Goal: Information Seeking & Learning: Learn about a topic

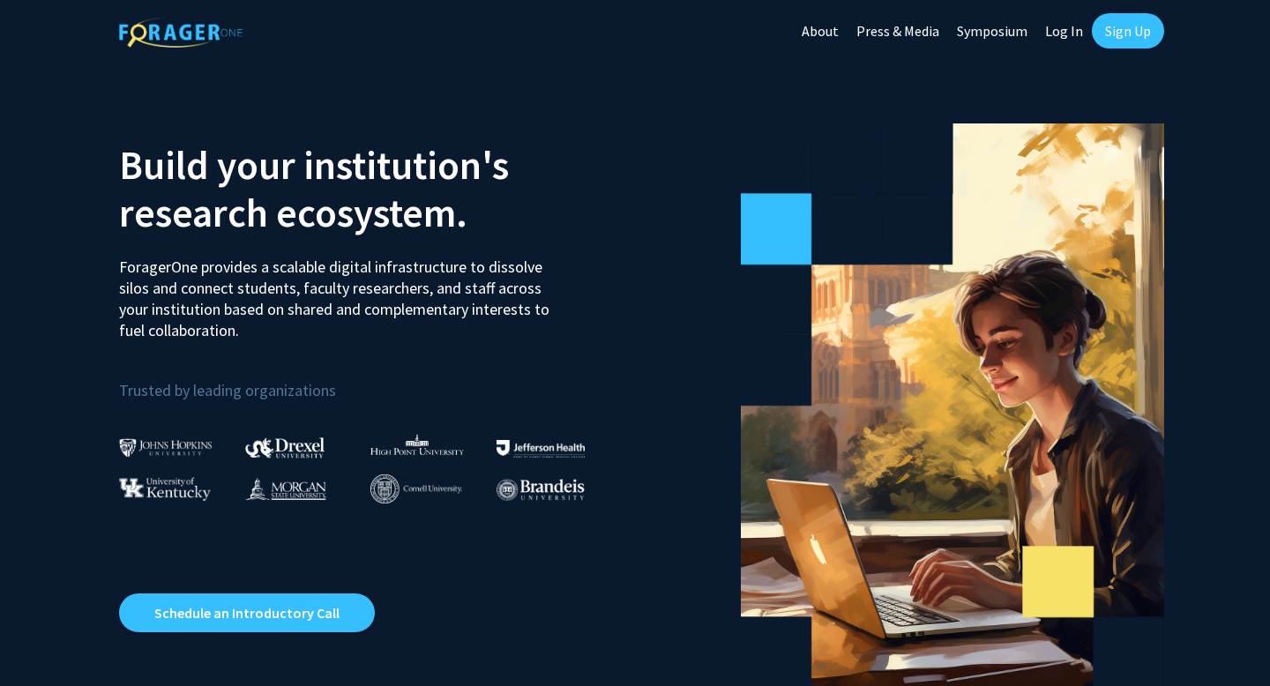
click at [1064, 40] on link "Log In" at bounding box center [1065, 31] width 56 height 62
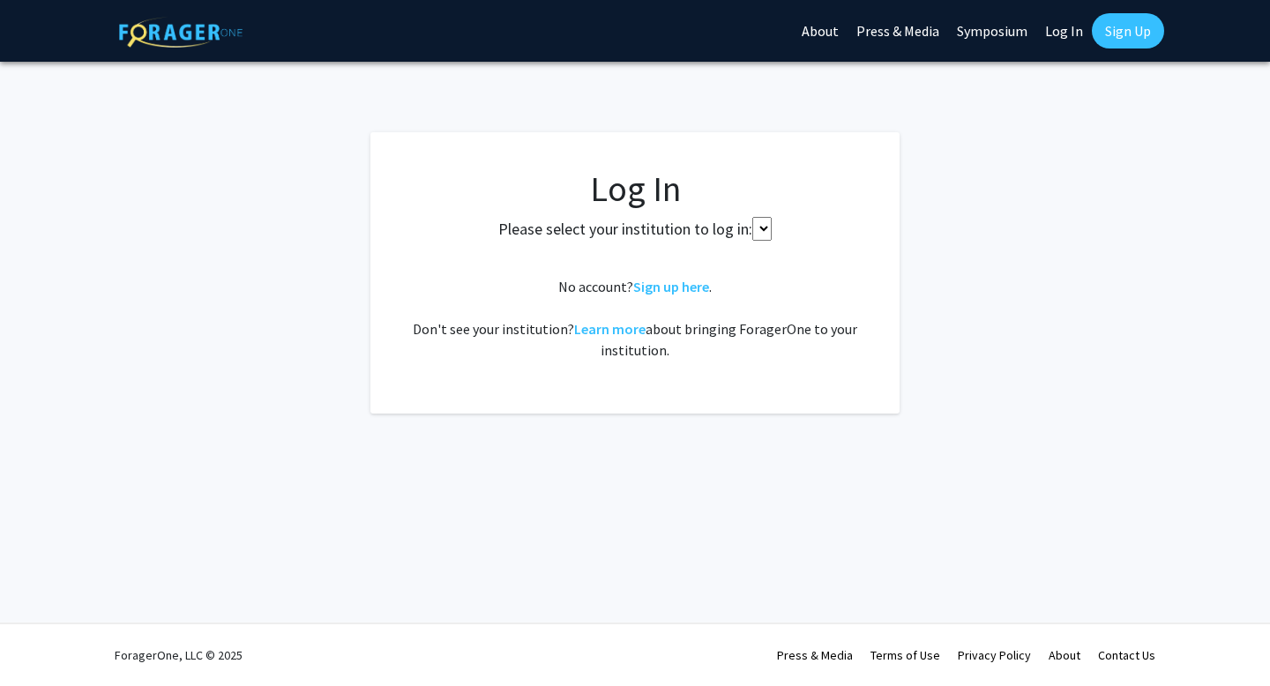
select select
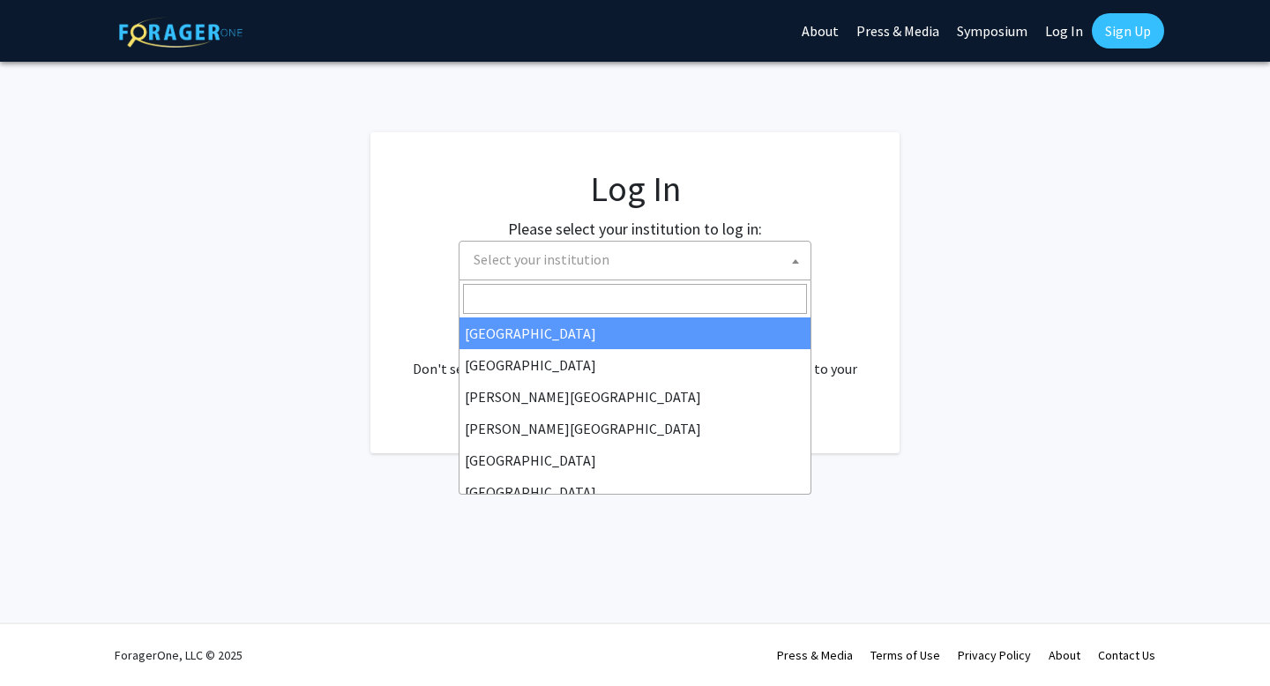
click at [703, 254] on span "Select your institution" at bounding box center [639, 260] width 344 height 36
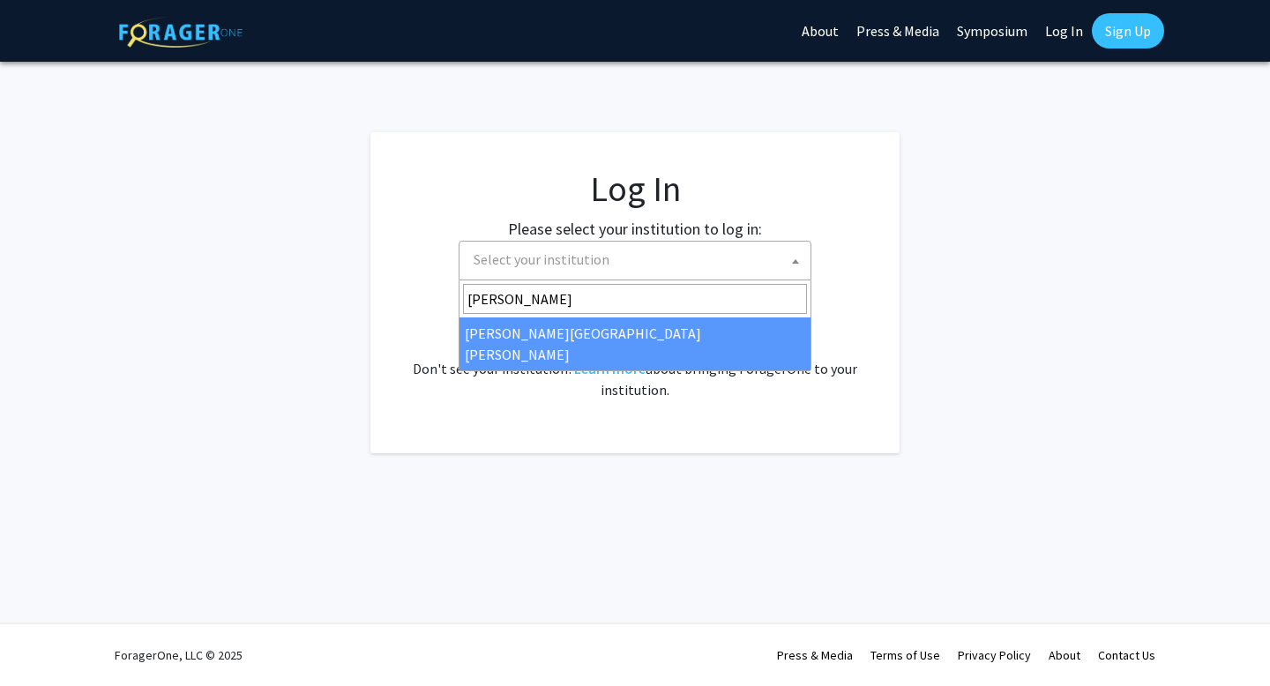
type input "[PERSON_NAME]"
select select "1"
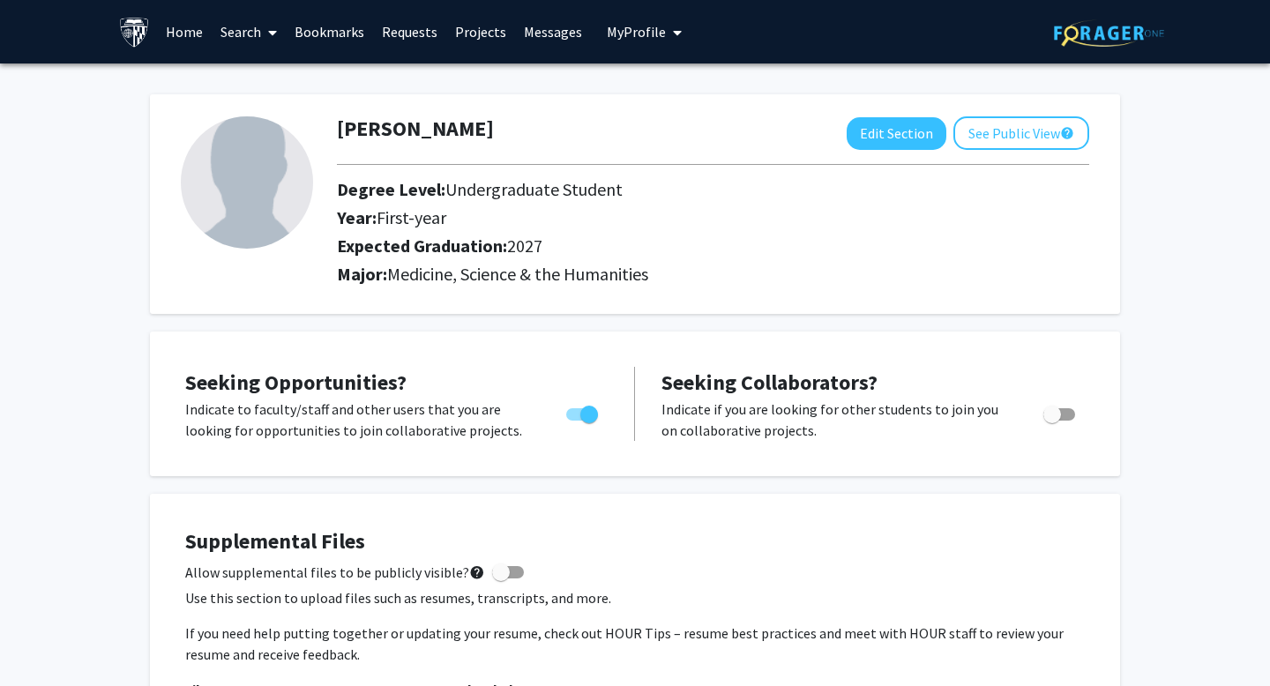
click at [246, 41] on link "Search" at bounding box center [249, 32] width 74 height 62
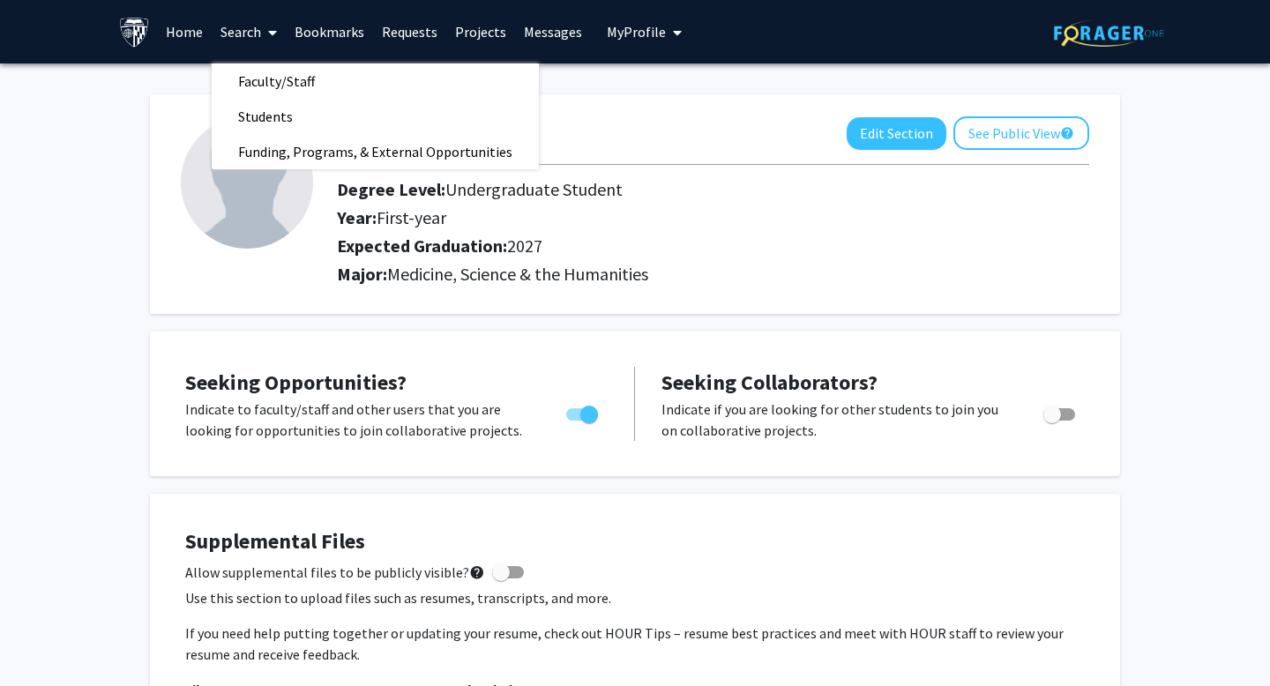
click at [244, 41] on link "Search" at bounding box center [249, 32] width 74 height 62
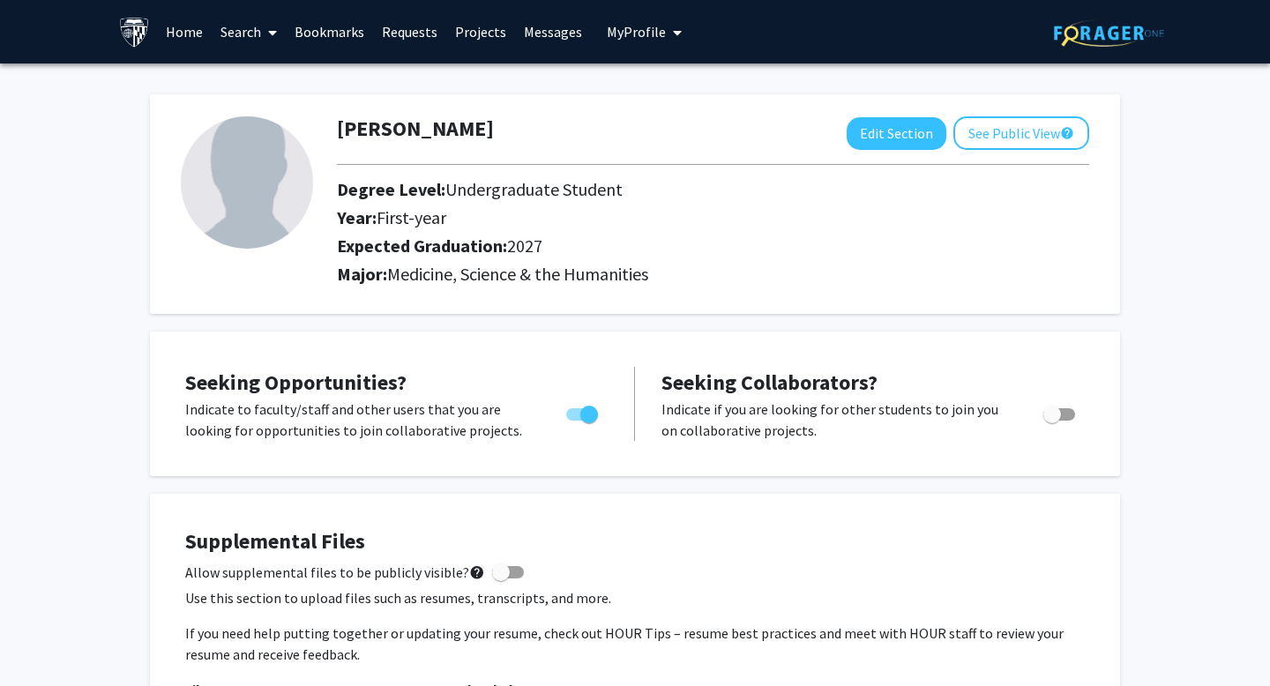
click at [182, 40] on link "Home" at bounding box center [184, 32] width 55 height 62
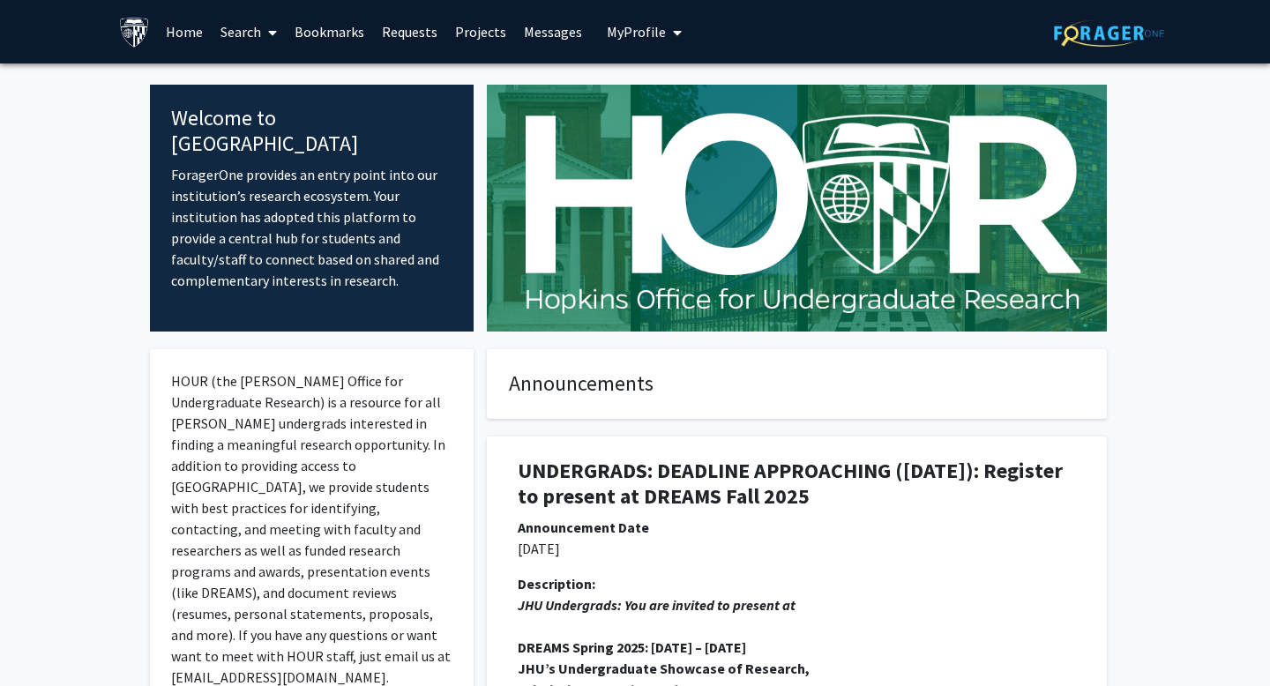
click at [259, 26] on link "Search" at bounding box center [249, 32] width 74 height 62
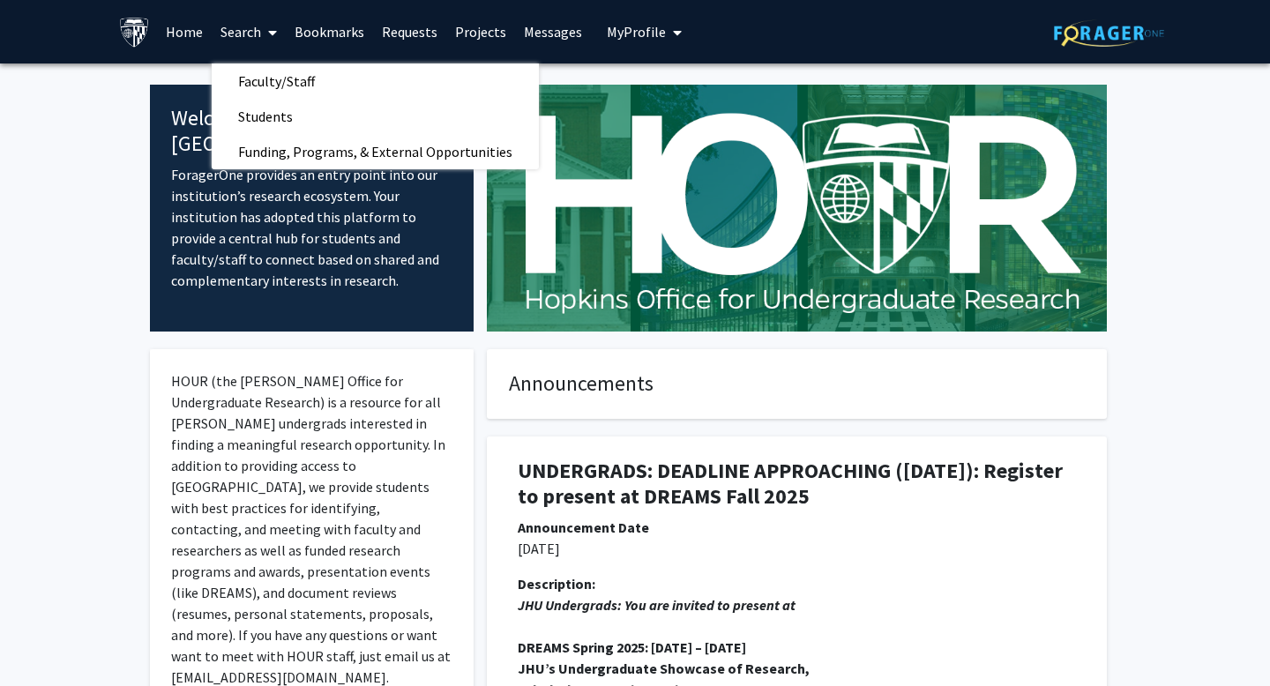
click at [178, 55] on link "Home" at bounding box center [184, 32] width 55 height 62
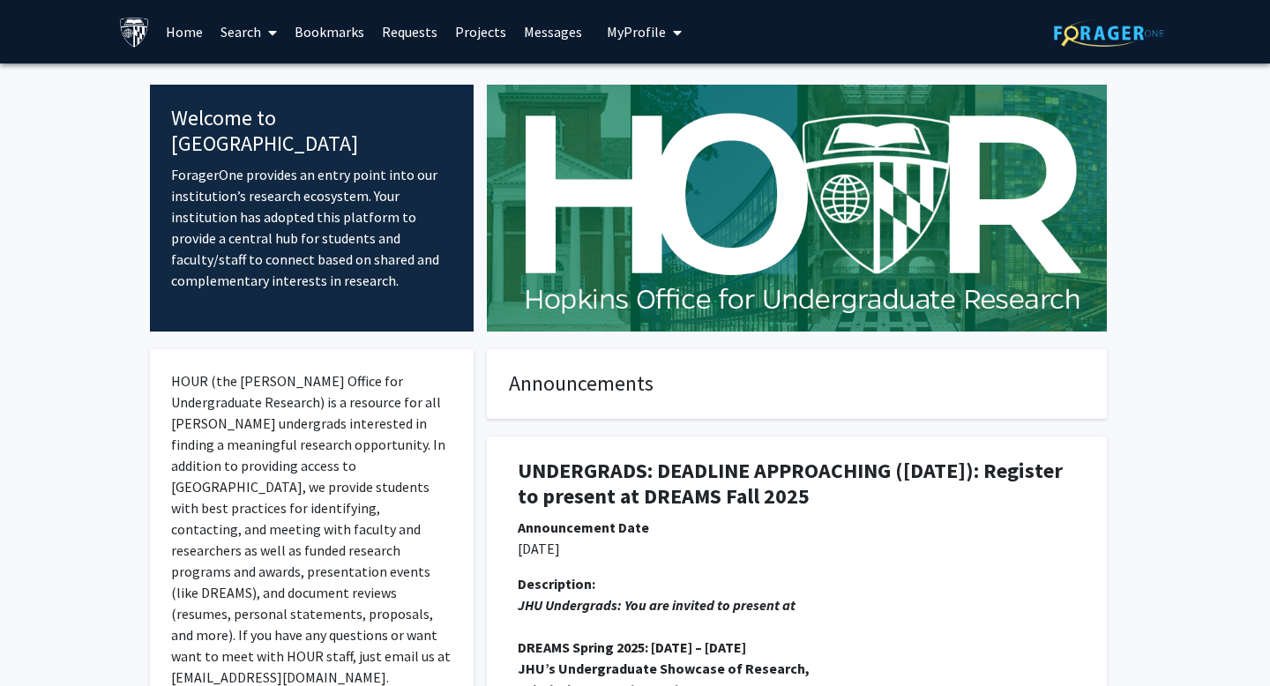
click at [189, 37] on link "Home" at bounding box center [184, 32] width 55 height 62
click at [249, 33] on link "Search" at bounding box center [249, 32] width 74 height 62
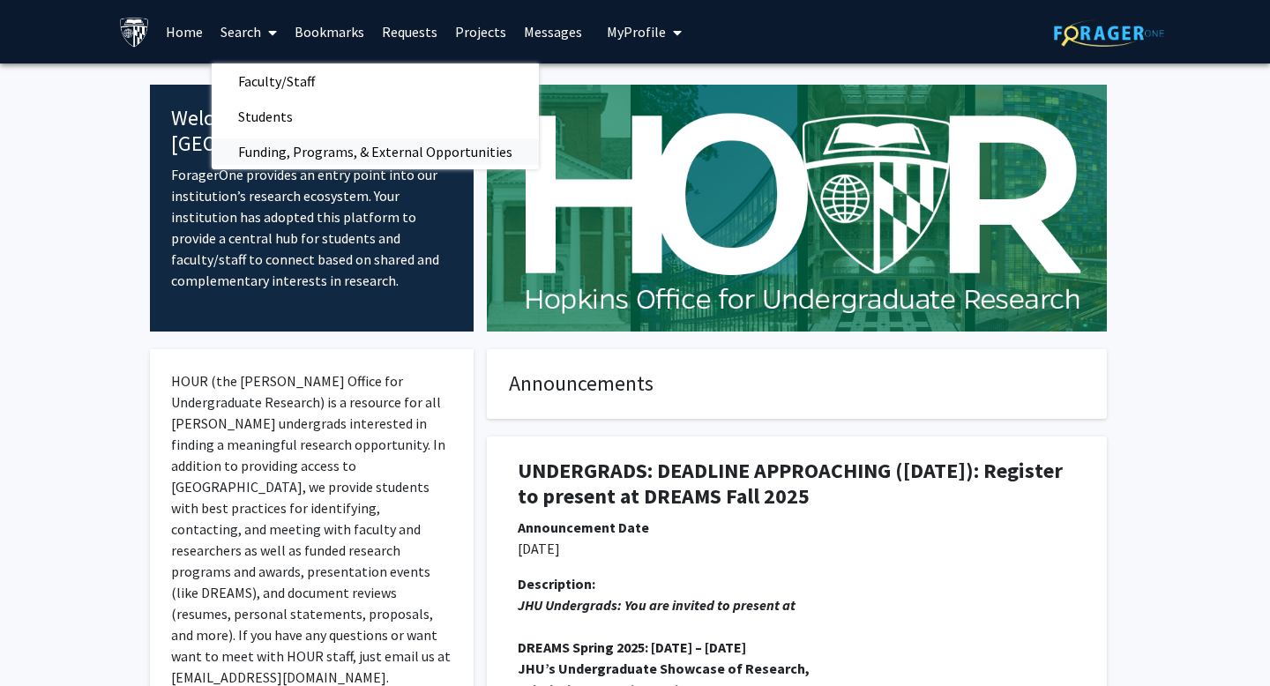
click at [306, 145] on span "Funding, Programs, & External Opportunities" at bounding box center [375, 151] width 327 height 35
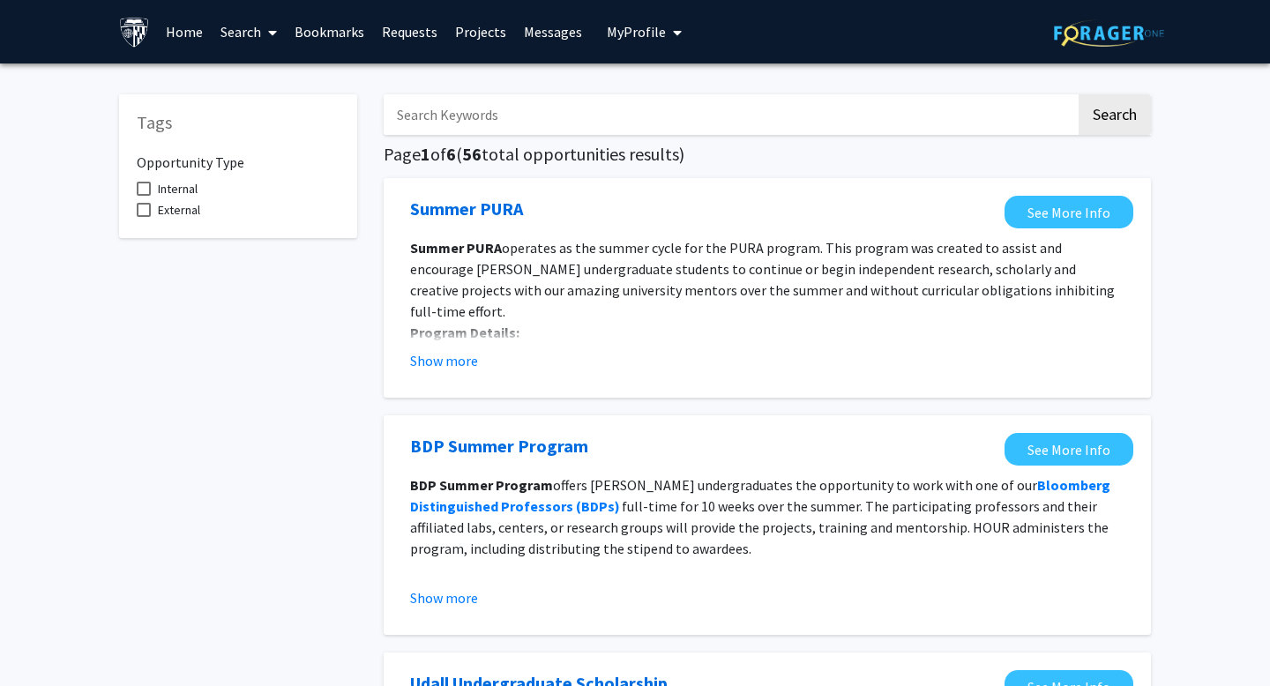
click at [500, 41] on link "Projects" at bounding box center [480, 32] width 69 height 62
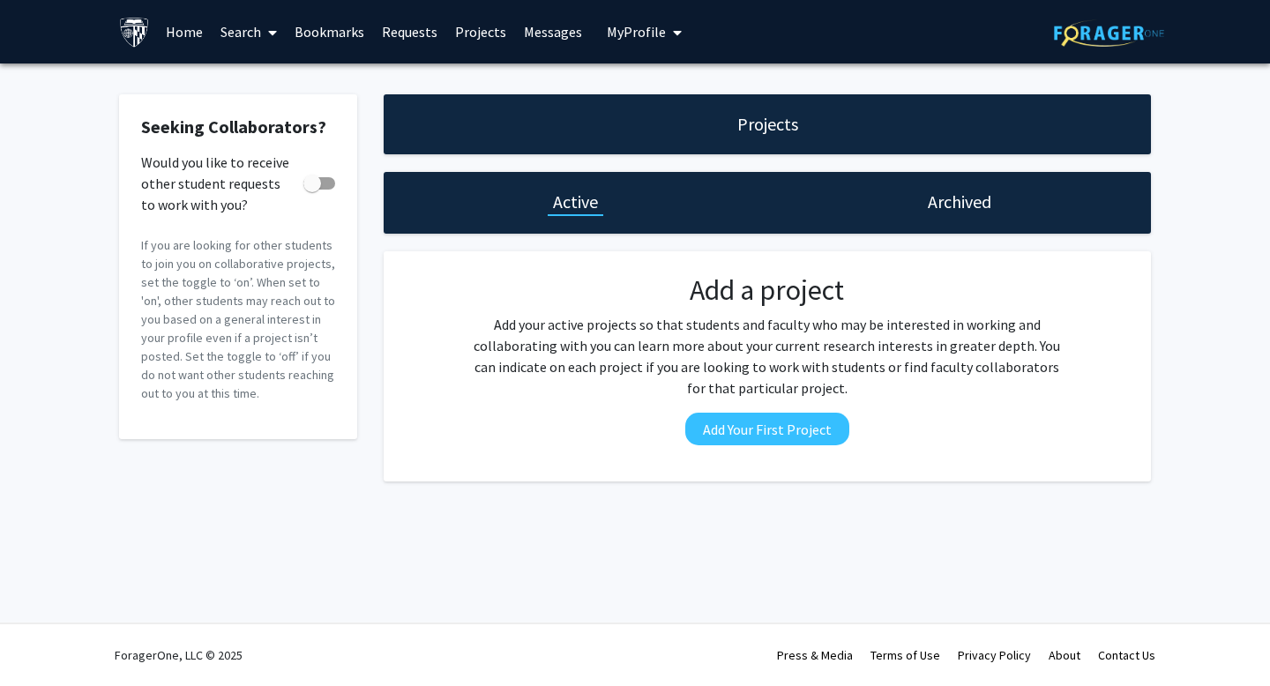
click at [172, 42] on link "Home" at bounding box center [184, 32] width 55 height 62
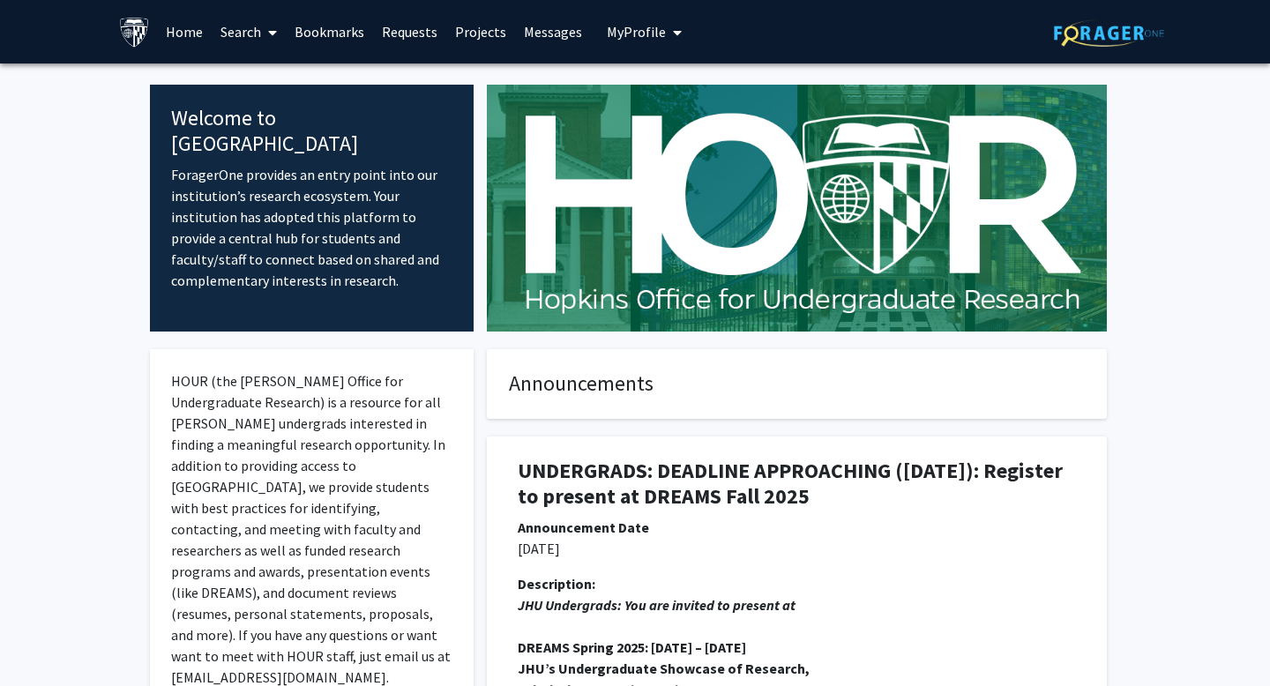
click at [239, 38] on link "Search" at bounding box center [249, 32] width 74 height 62
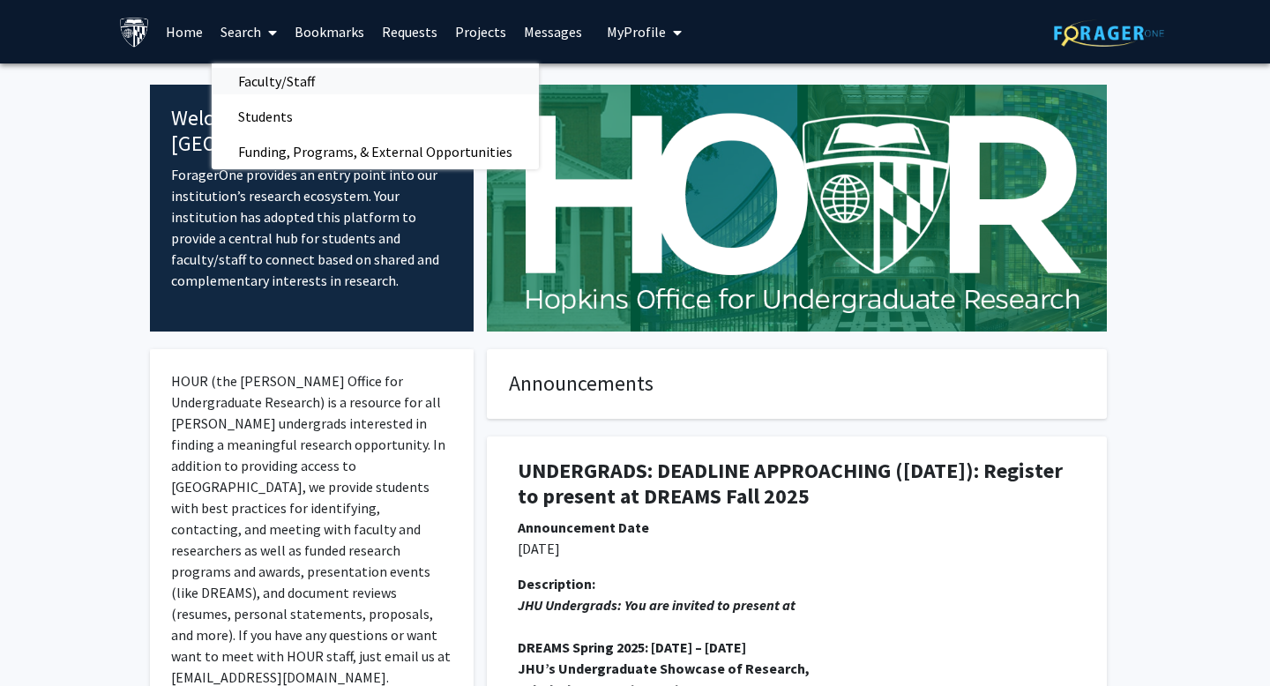
click at [281, 94] on span "Faculty/Staff" at bounding box center [277, 81] width 130 height 35
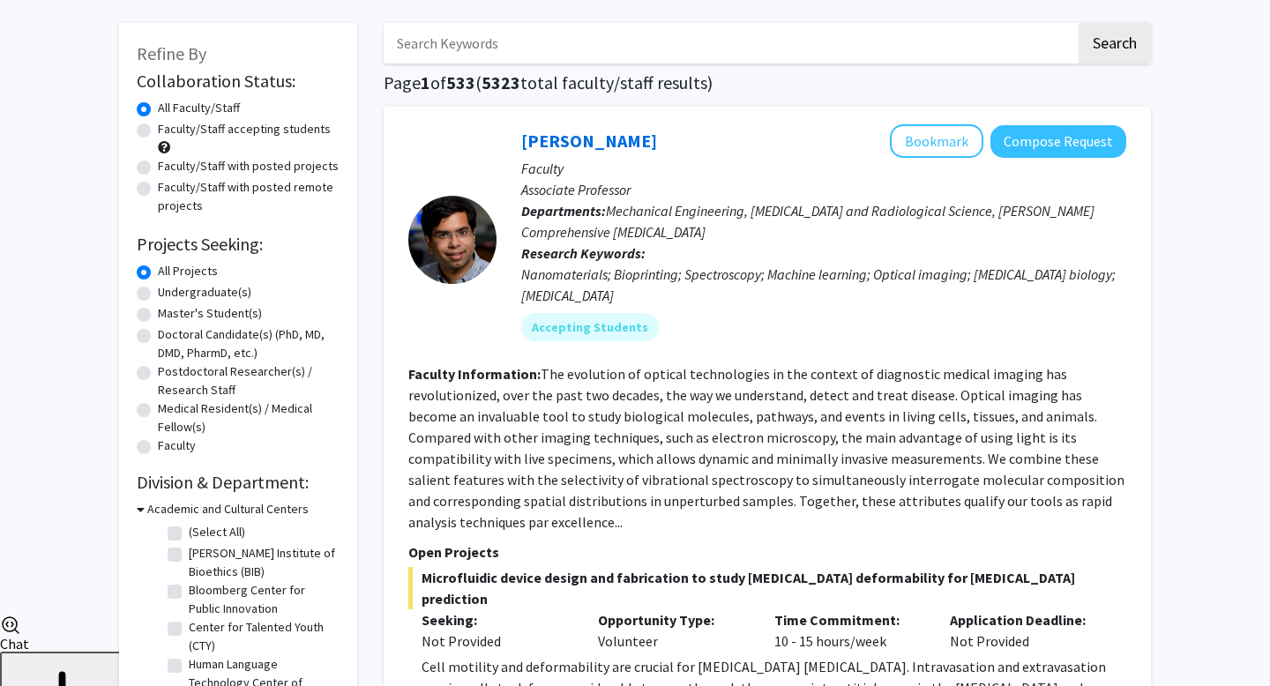
scroll to position [77, 0]
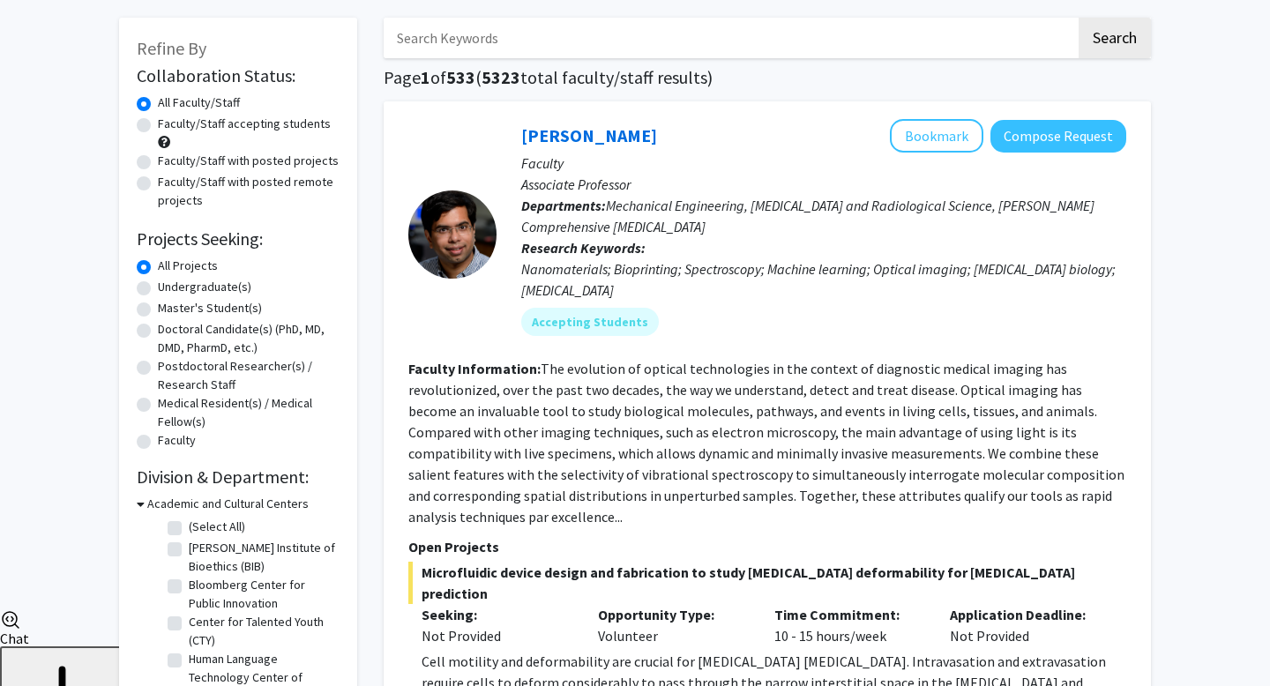
click at [215, 283] on label "Undergraduate(s)" at bounding box center [205, 287] width 94 height 19
click at [169, 283] on input "Undergraduate(s)" at bounding box center [163, 283] width 11 height 11
radio input "true"
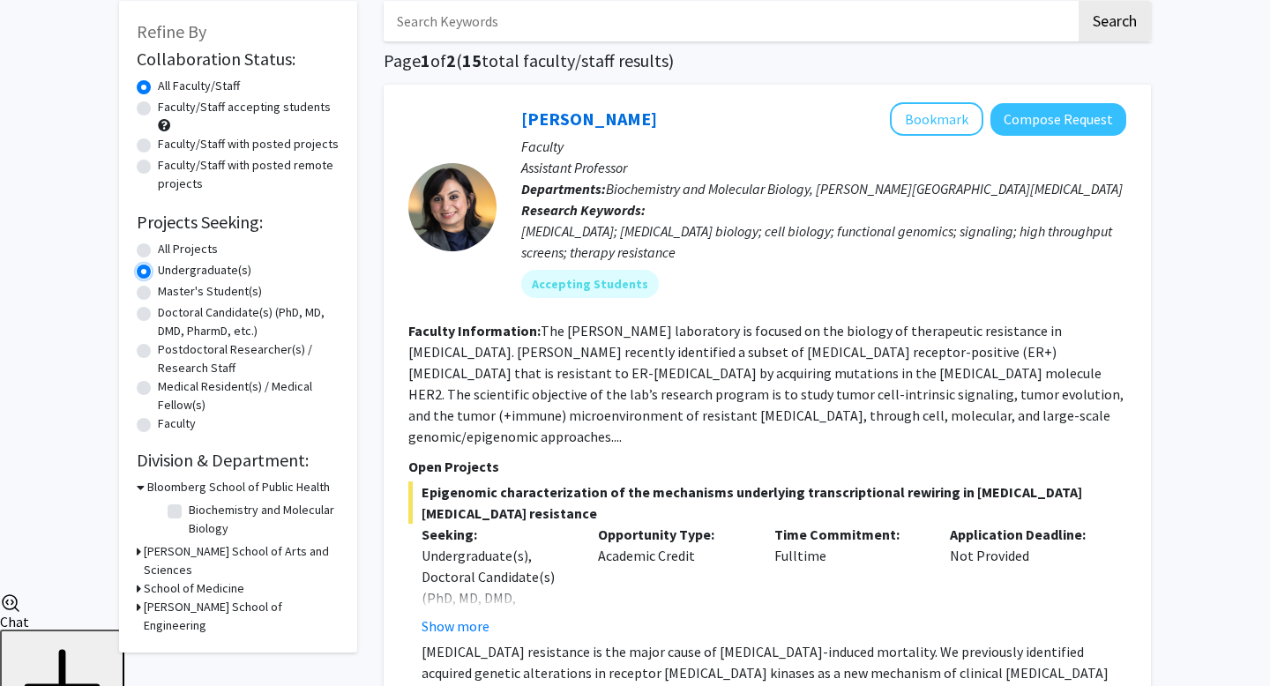
scroll to position [98, 0]
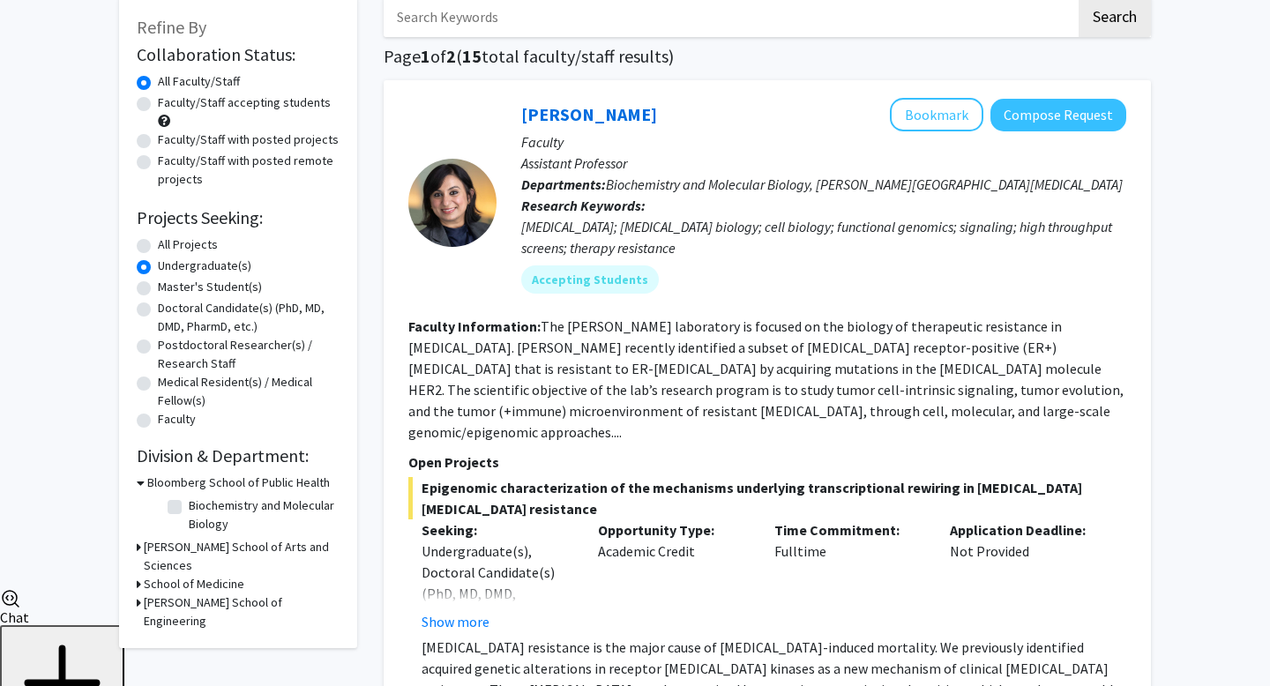
click at [138, 575] on icon at bounding box center [139, 584] width 4 height 19
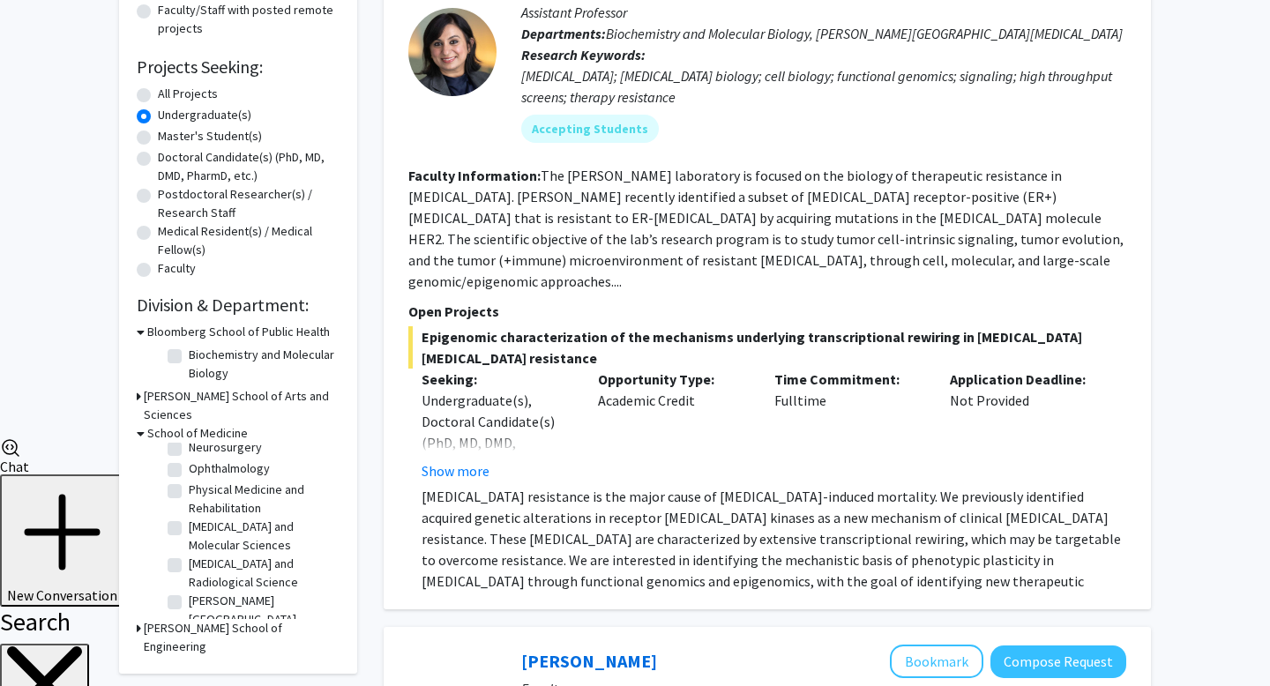
scroll to position [126, 0]
click at [189, 352] on label "Biochemistry and Molecular Biology" at bounding box center [262, 364] width 146 height 37
click at [189, 352] on input "Biochemistry and Molecular Biology" at bounding box center [194, 351] width 11 height 11
checkbox input "true"
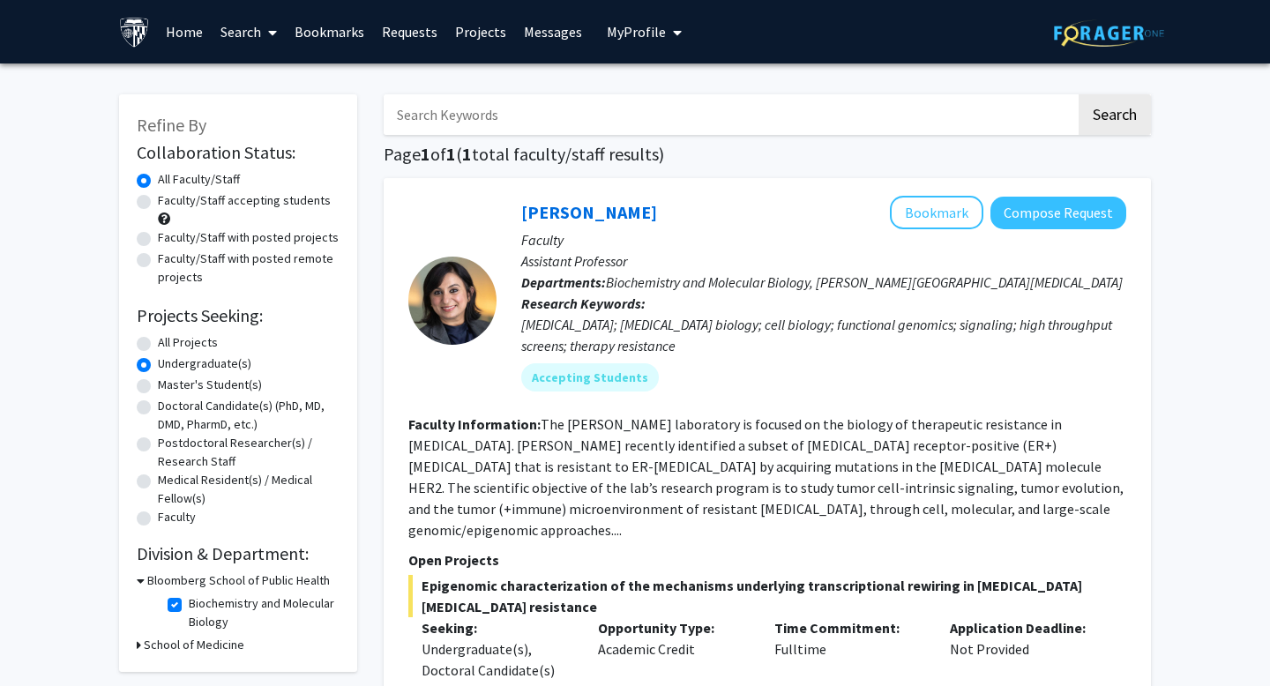
click at [146, 642] on h3 "School of Medicine" at bounding box center [194, 645] width 101 height 19
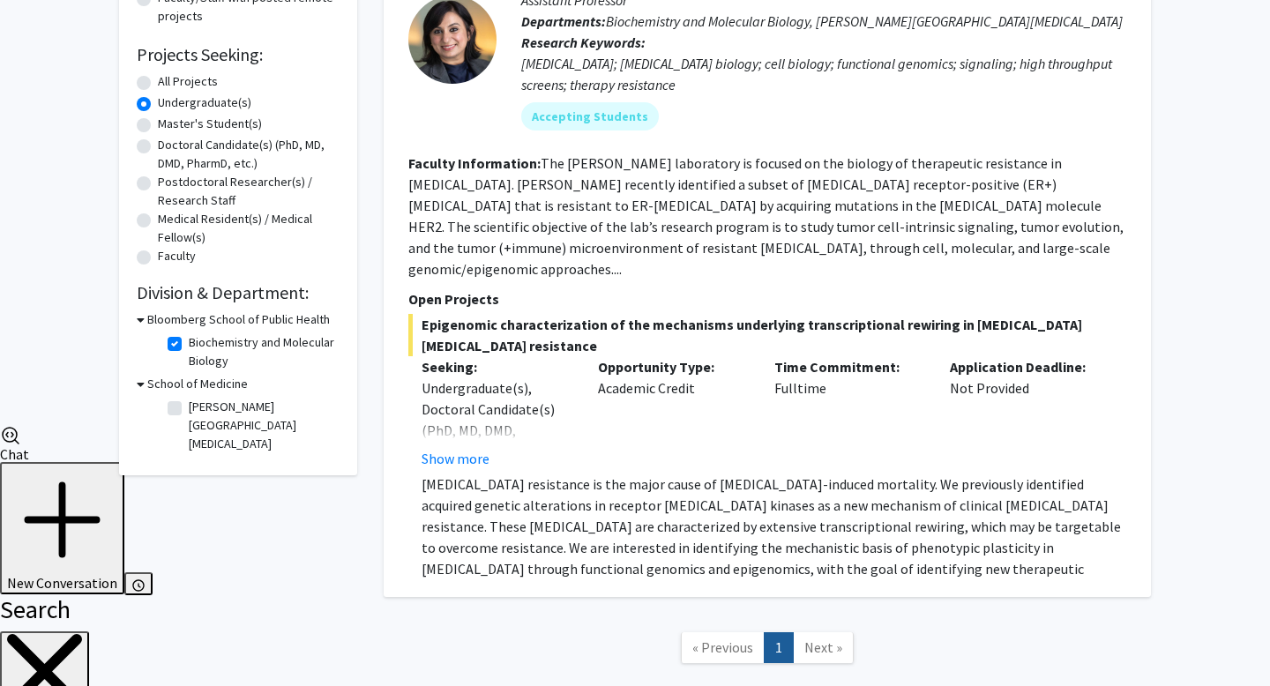
scroll to position [263, 0]
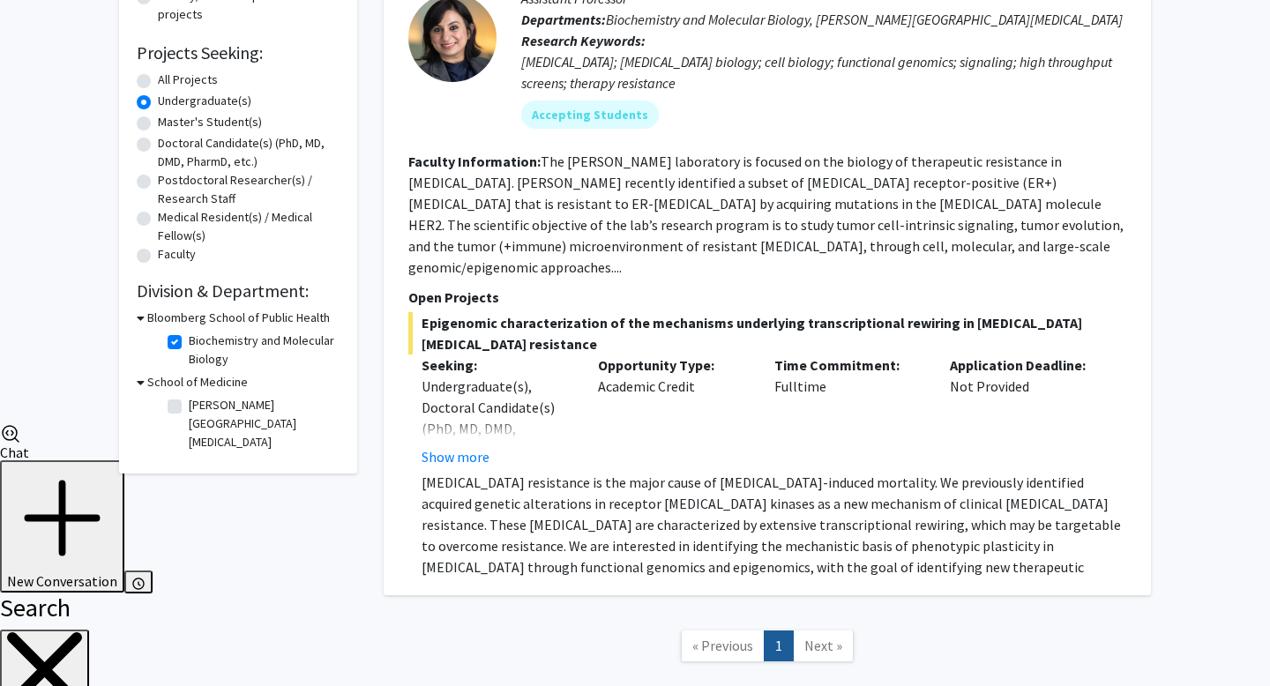
click at [194, 370] on fg-checkbox-list "Biochemistry and Molecular Biology Biochemistry and Molecular Biology" at bounding box center [251, 350] width 176 height 46
click at [194, 376] on h3 "School of Medicine" at bounding box center [197, 382] width 101 height 19
click at [194, 376] on h3 "School of Medicine" at bounding box center [194, 382] width 101 height 19
click at [194, 376] on h3 "School of Medicine" at bounding box center [197, 382] width 101 height 19
click at [175, 349] on fg-checkbox "Biochemistry and Molecular Biology Biochemistry and Molecular Biology" at bounding box center [252, 350] width 168 height 37
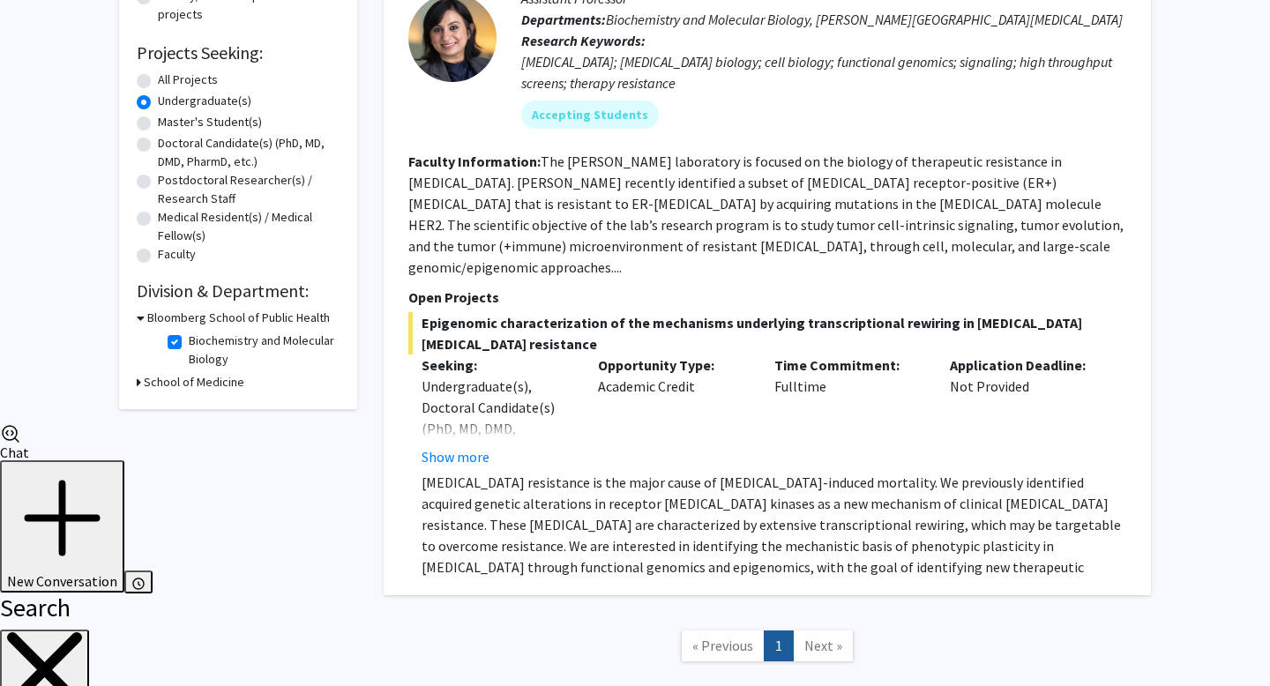
click at [189, 347] on label "Biochemistry and Molecular Biology" at bounding box center [262, 350] width 146 height 37
click at [189, 343] on input "Biochemistry and Molecular Biology" at bounding box center [194, 337] width 11 height 11
checkbox input "false"
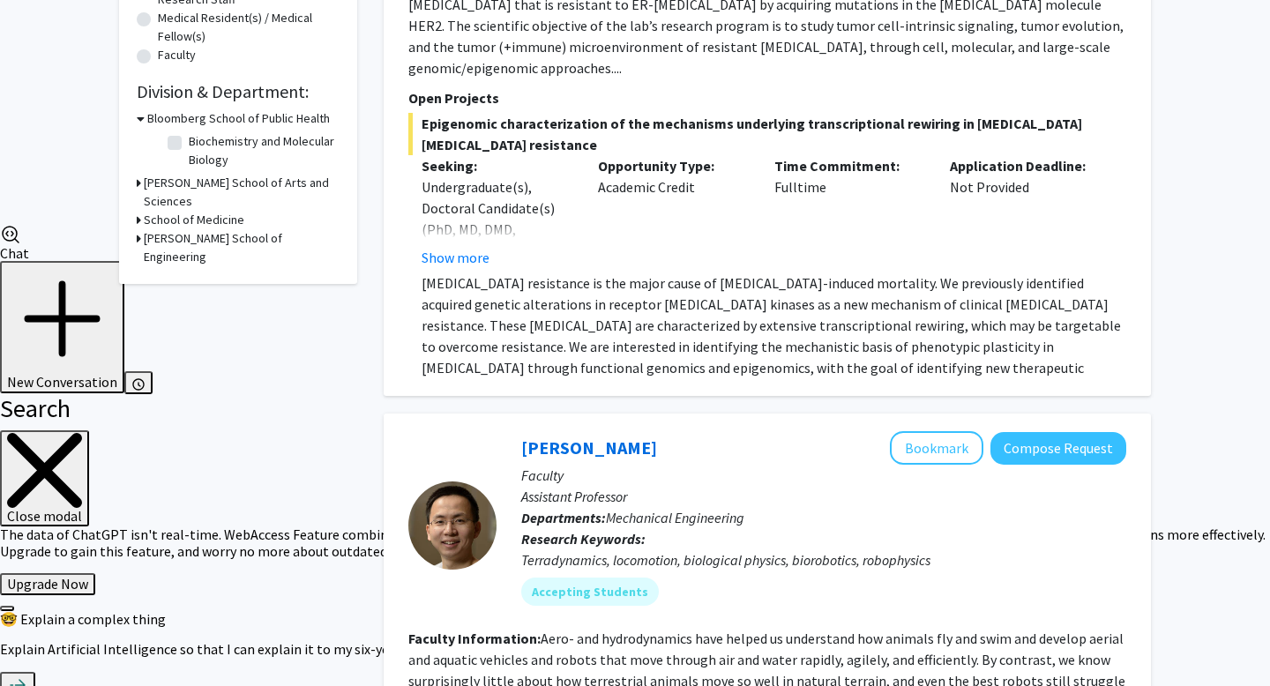
scroll to position [404, 0]
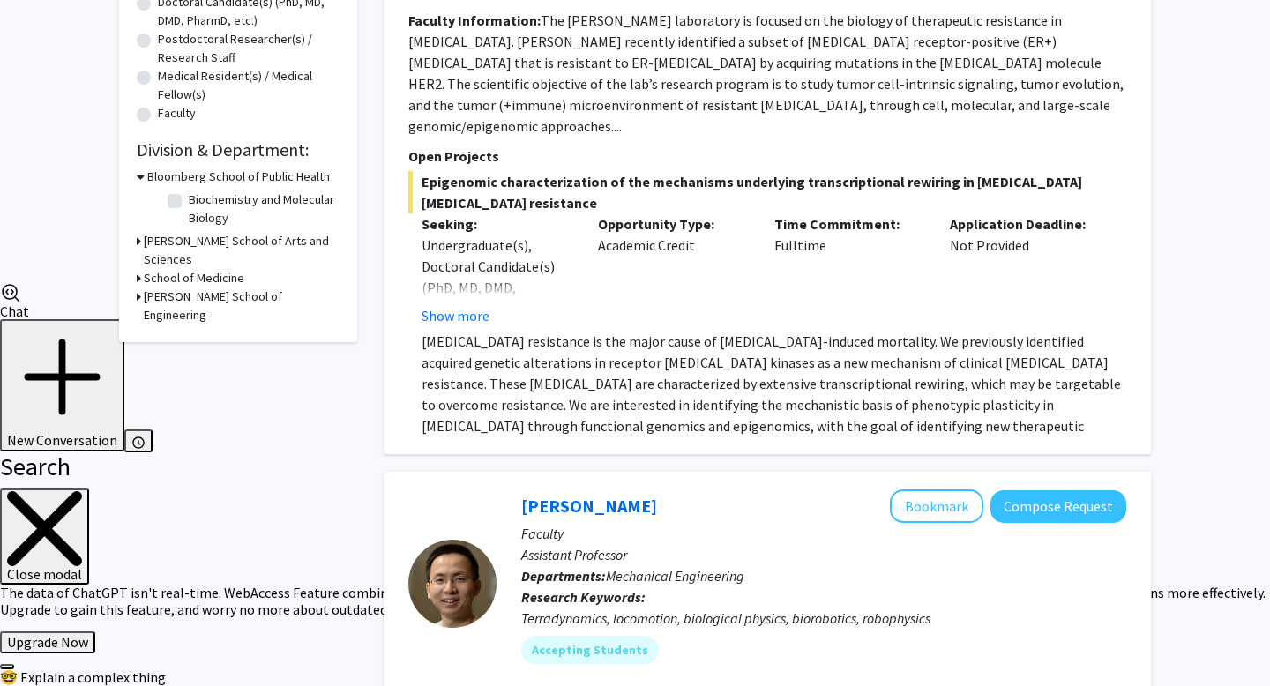
click at [253, 244] on h3 "Krieger School of Arts and Sciences" at bounding box center [242, 250] width 196 height 37
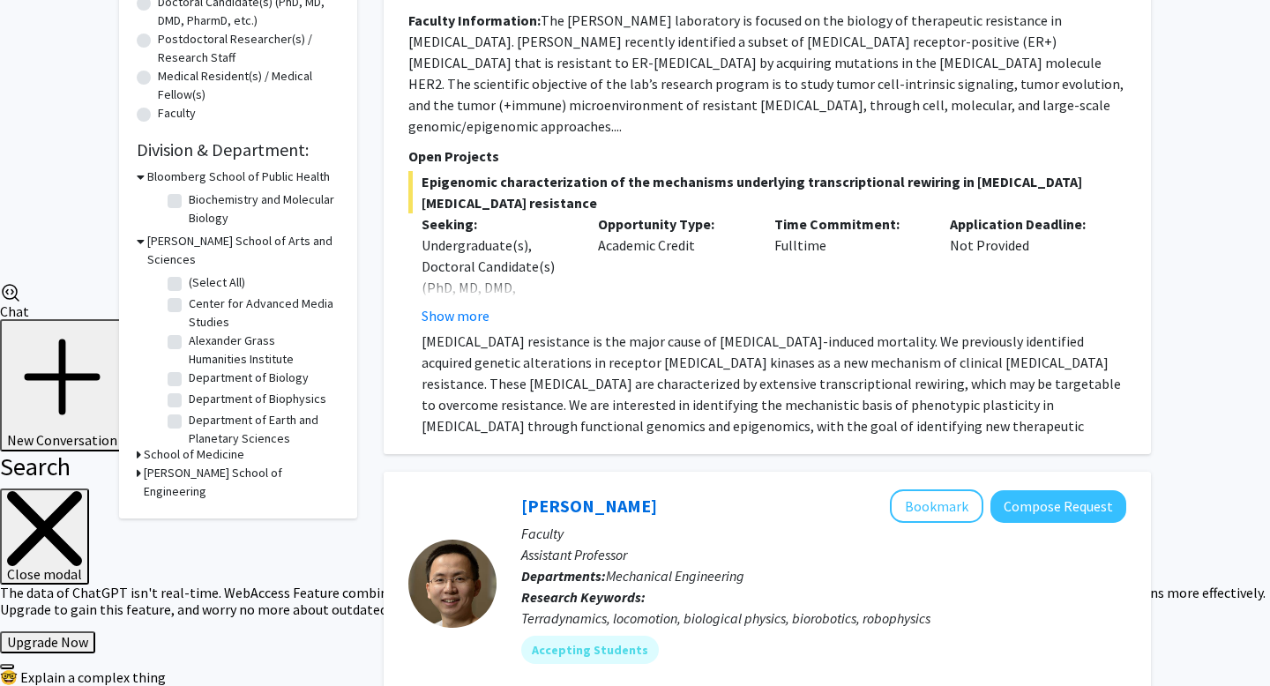
click at [223, 446] on h3 "School of Medicine" at bounding box center [194, 455] width 101 height 19
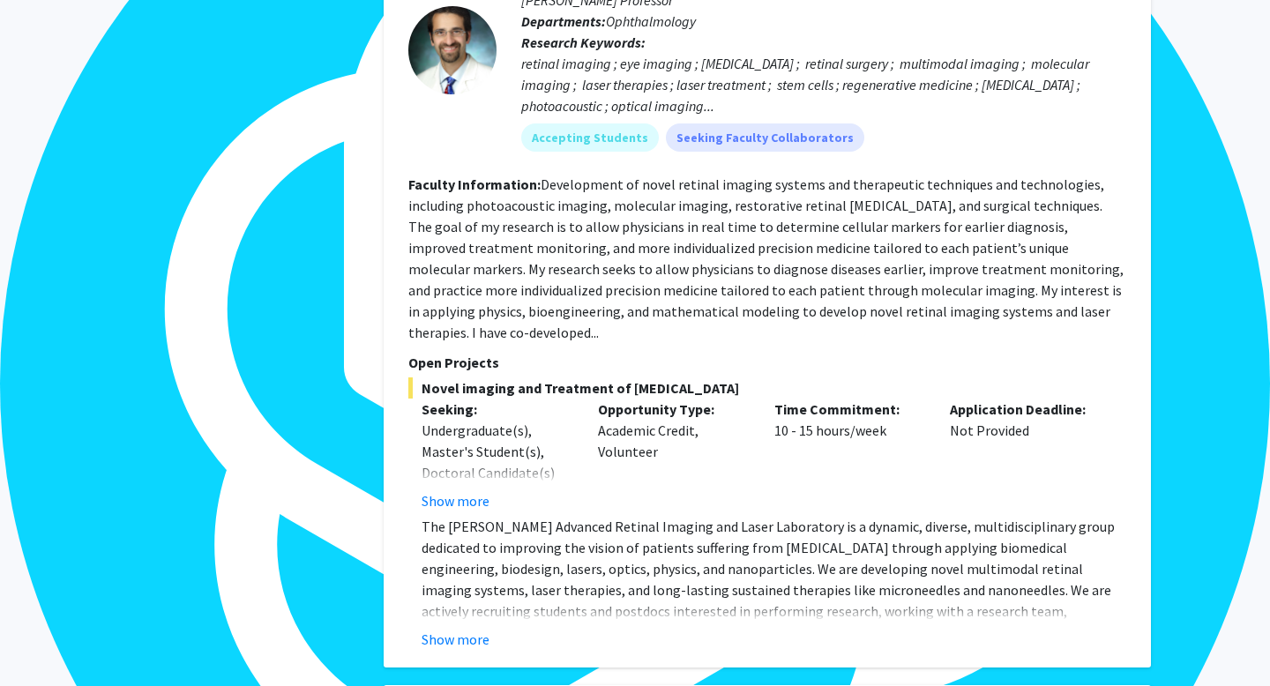
scroll to position [1594, 0]
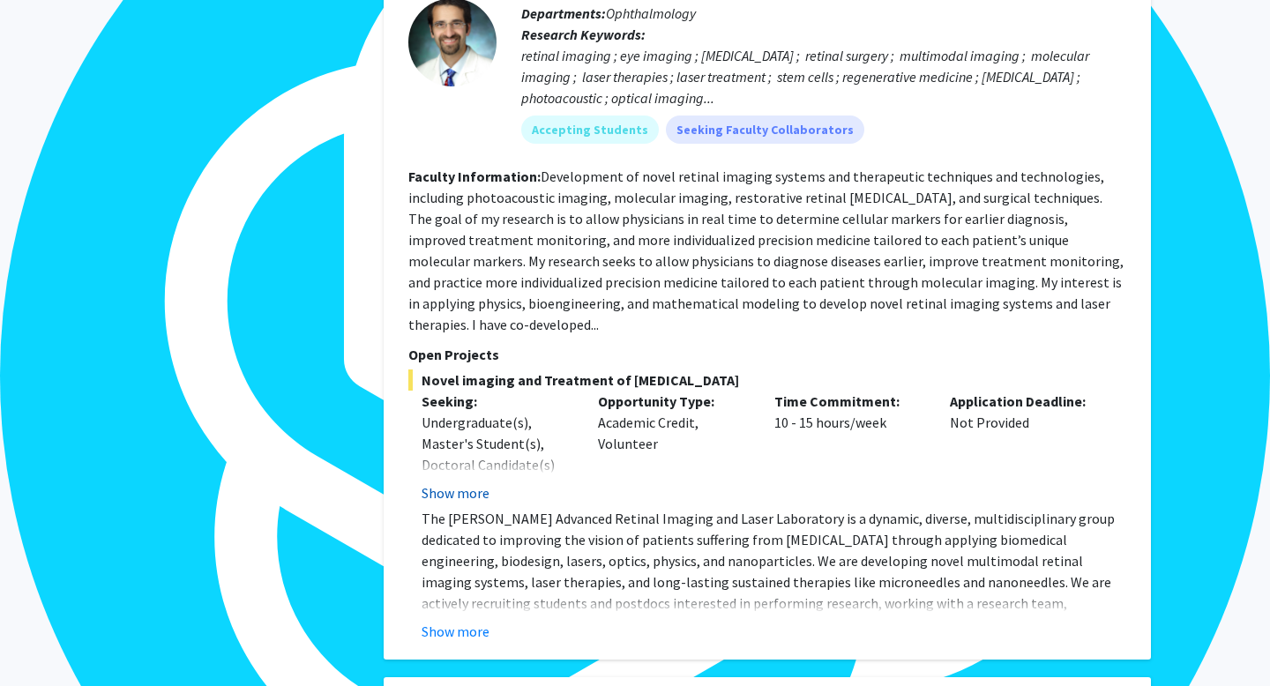
click at [451, 483] on button "Show more" at bounding box center [456, 493] width 68 height 21
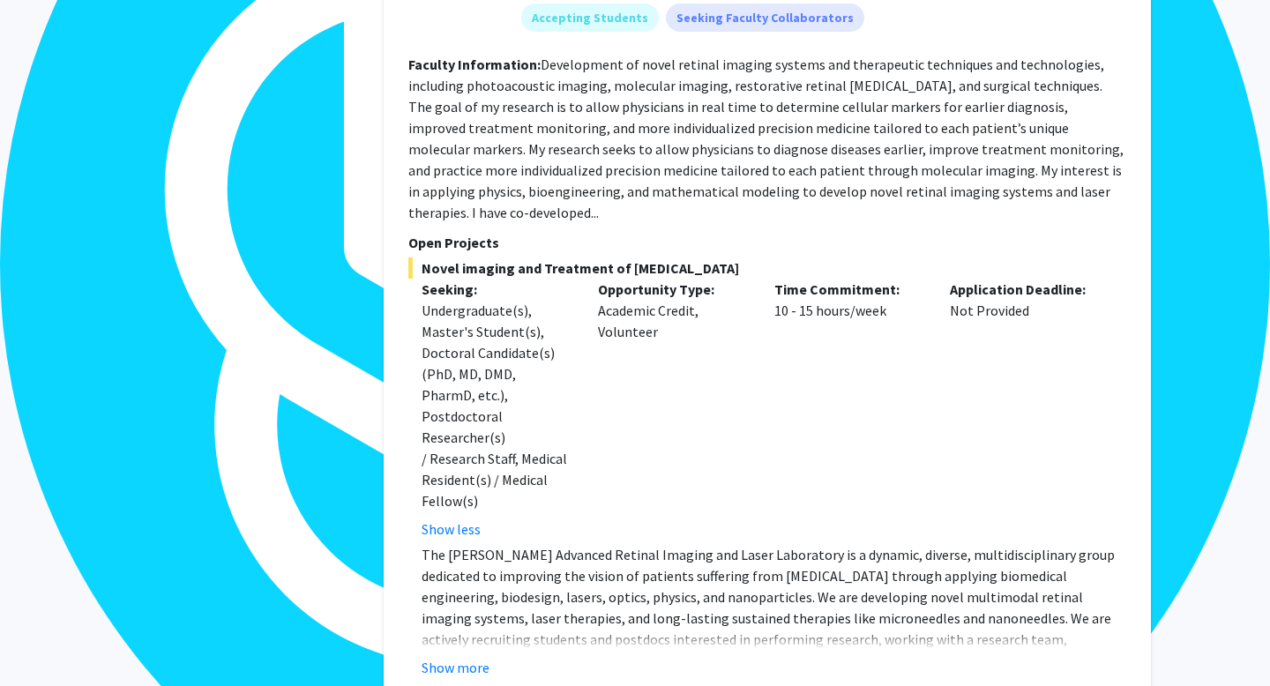
scroll to position [1713, 0]
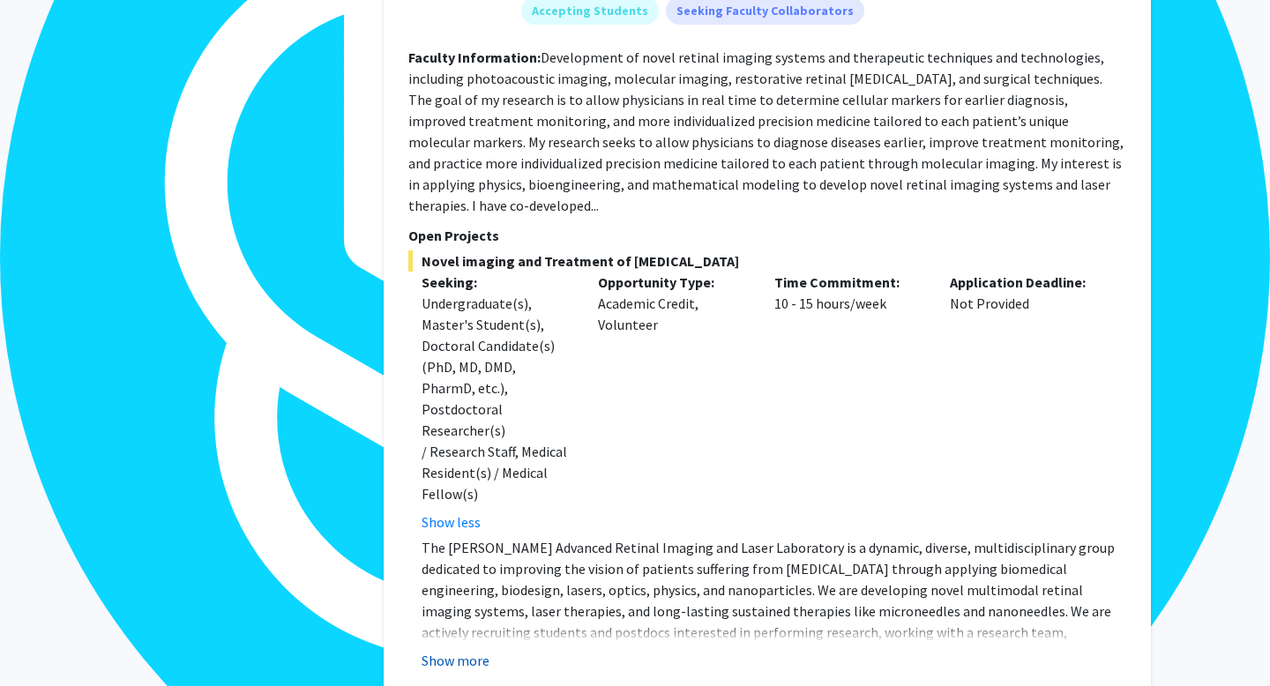
click at [473, 650] on button "Show more" at bounding box center [456, 660] width 68 height 21
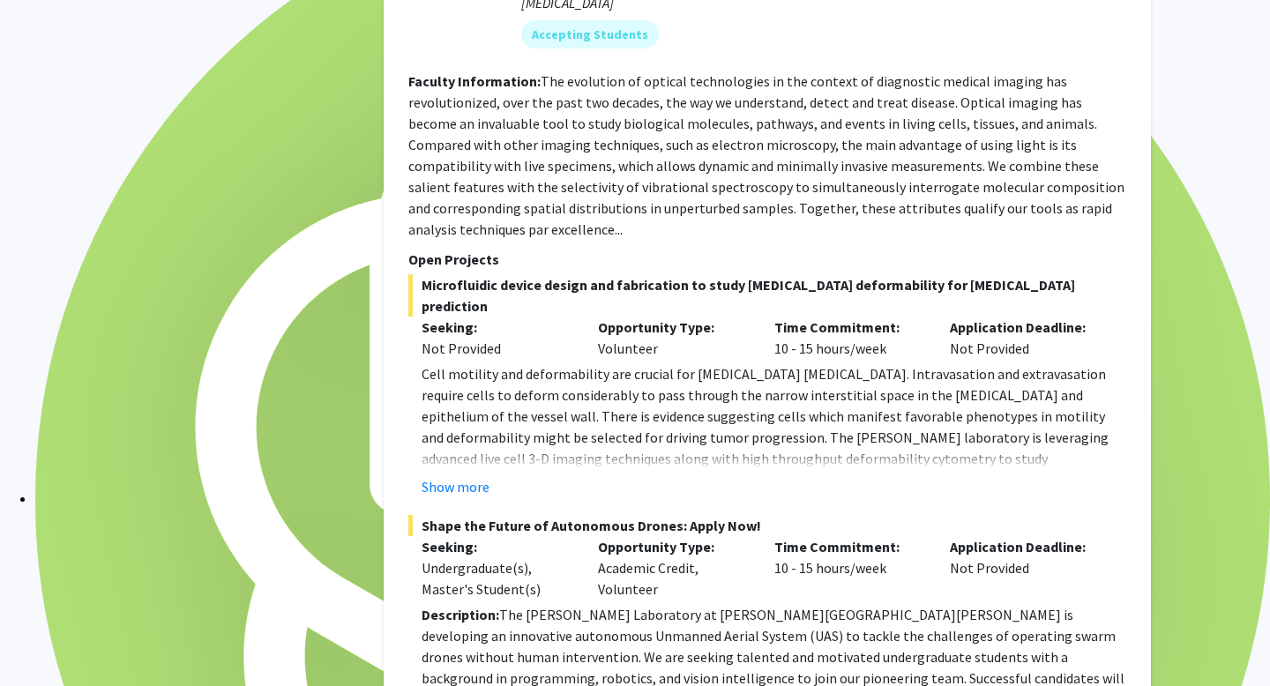
scroll to position [7795, 0]
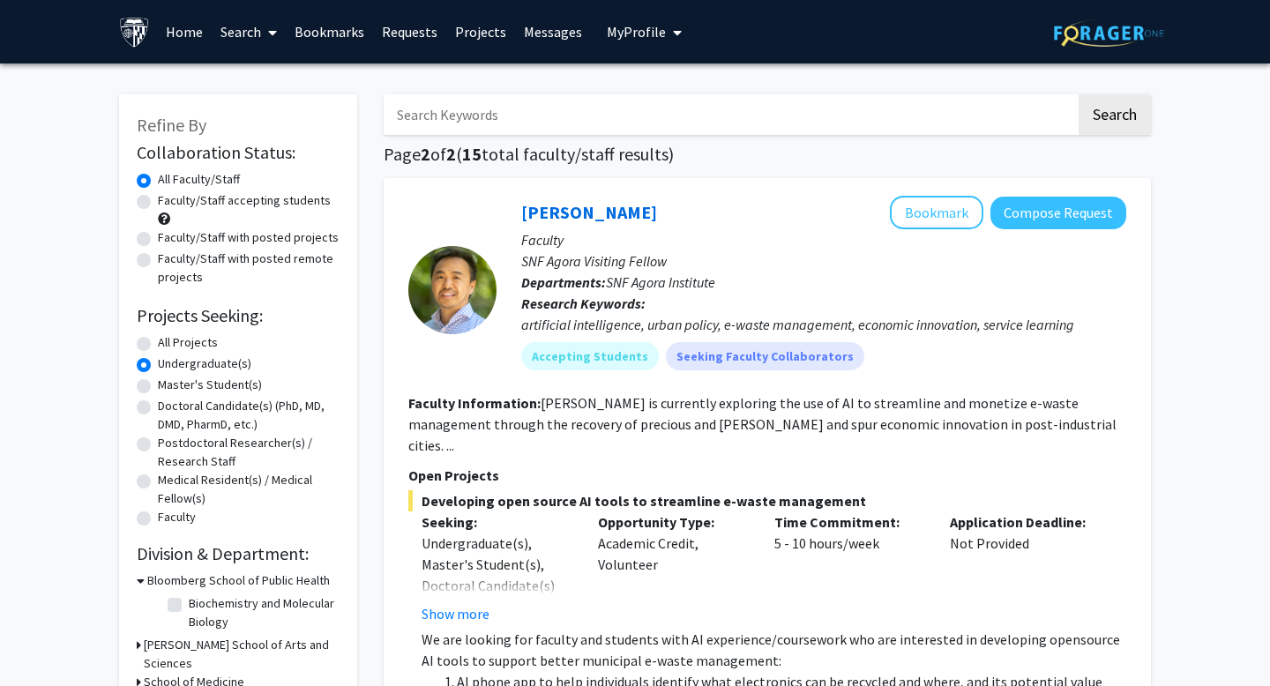
scroll to position [42, 0]
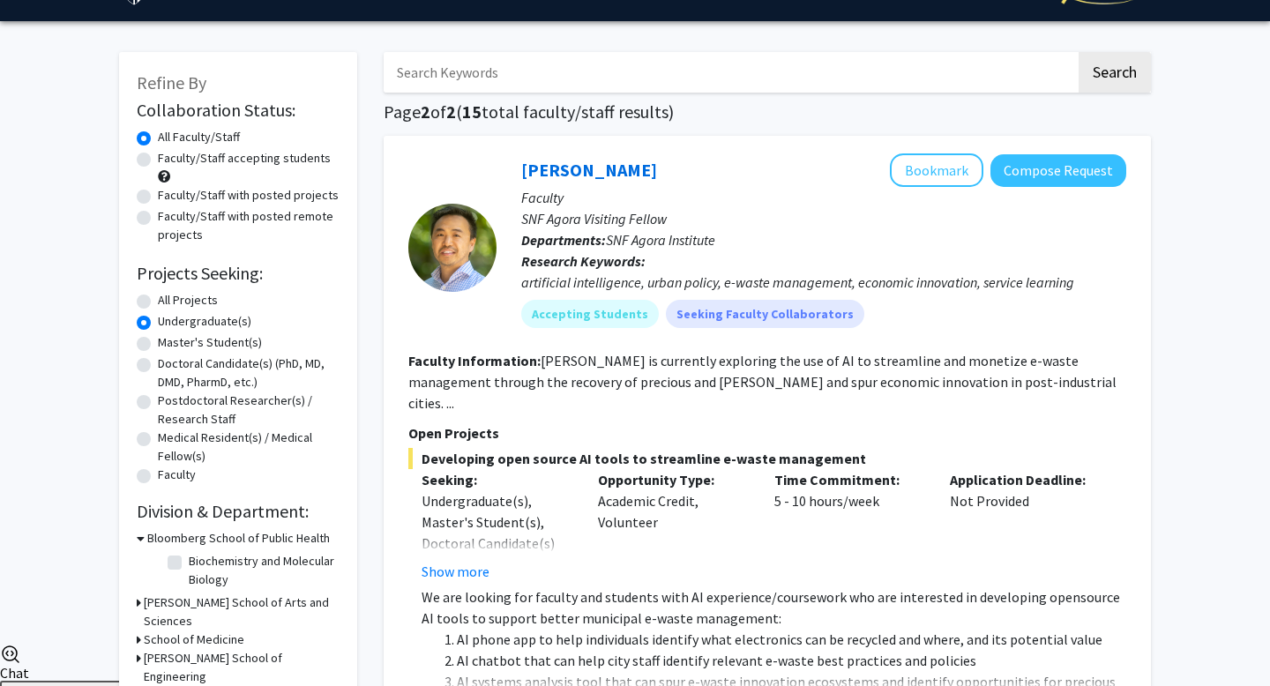
click at [190, 631] on h3 "School of Medicine" at bounding box center [194, 640] width 101 height 19
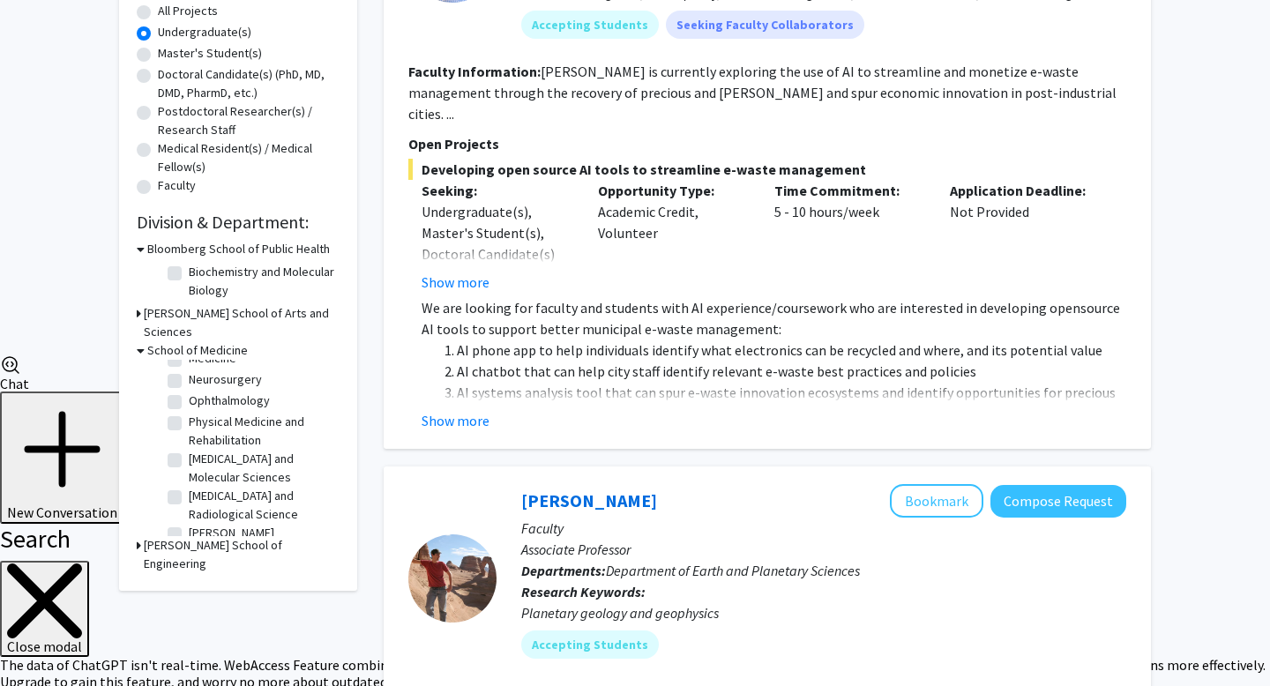
scroll to position [71, 0]
click at [182, 400] on fg-checkbox "Ophthalmology Ophthalmology" at bounding box center [252, 410] width 168 height 21
click at [189, 400] on label "Ophthalmology" at bounding box center [229, 409] width 81 height 19
click at [189, 400] on input "Ophthalmology" at bounding box center [194, 405] width 11 height 11
checkbox input "true"
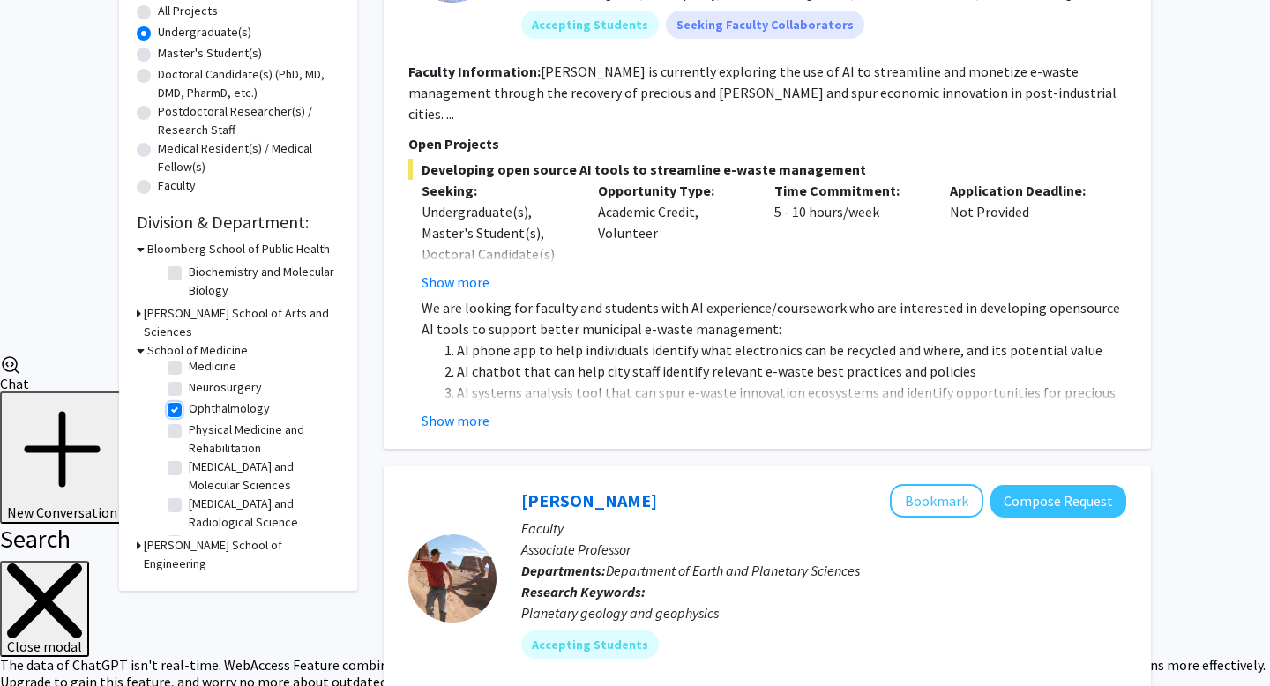
checkbox input "true"
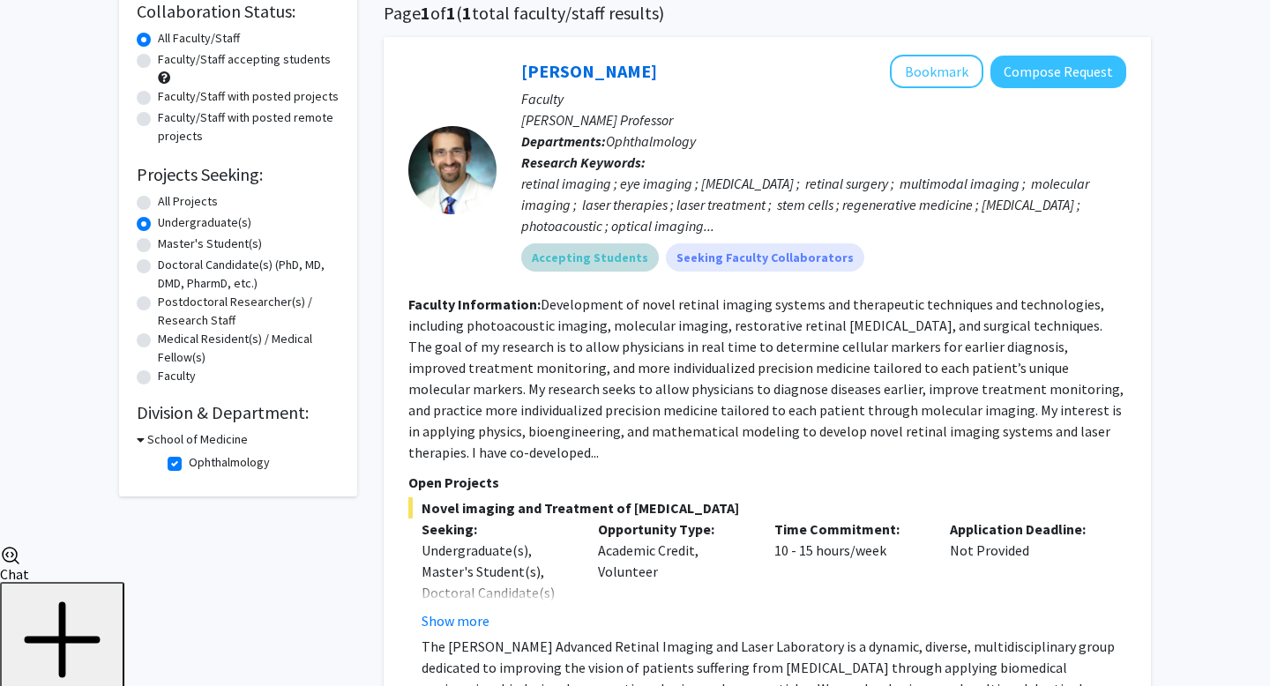
scroll to position [416, 0]
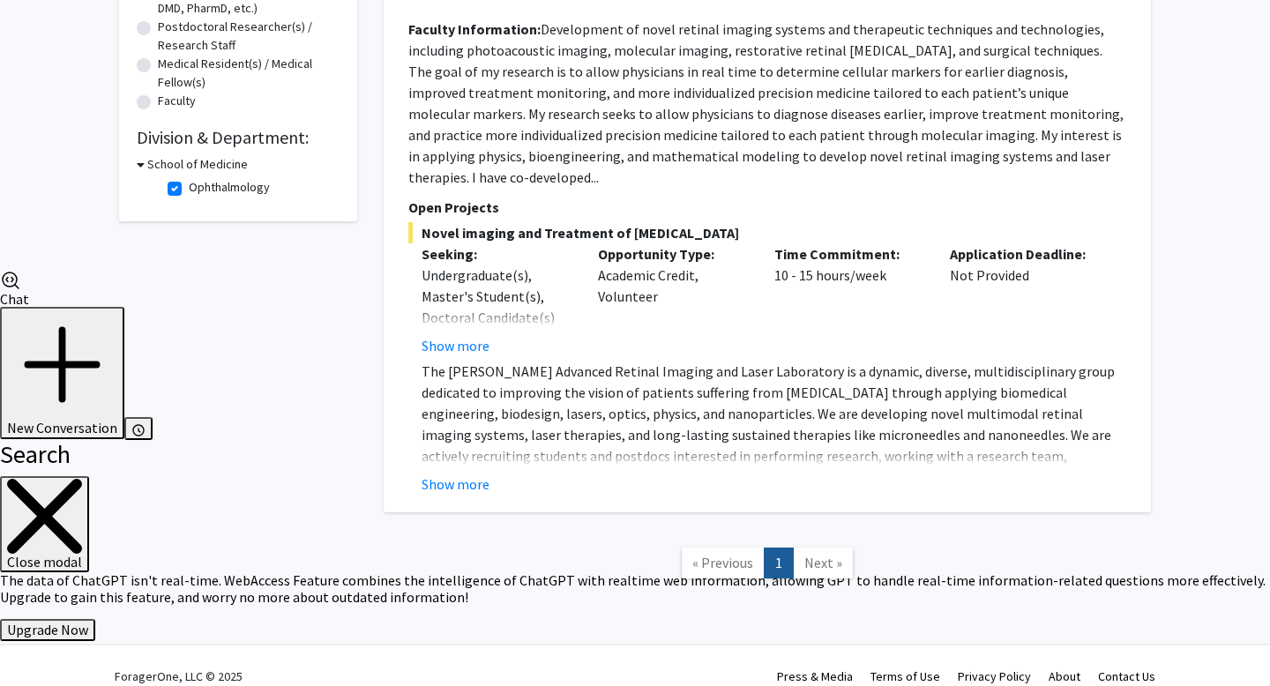
click at [821, 554] on span "Next »" at bounding box center [824, 563] width 38 height 18
click at [824, 548] on link "Next »" at bounding box center [823, 563] width 61 height 31
click at [777, 548] on link "1" at bounding box center [779, 563] width 30 height 31
click at [747, 554] on span "« Previous" at bounding box center [723, 563] width 61 height 18
click at [779, 548] on link "1" at bounding box center [779, 563] width 30 height 31
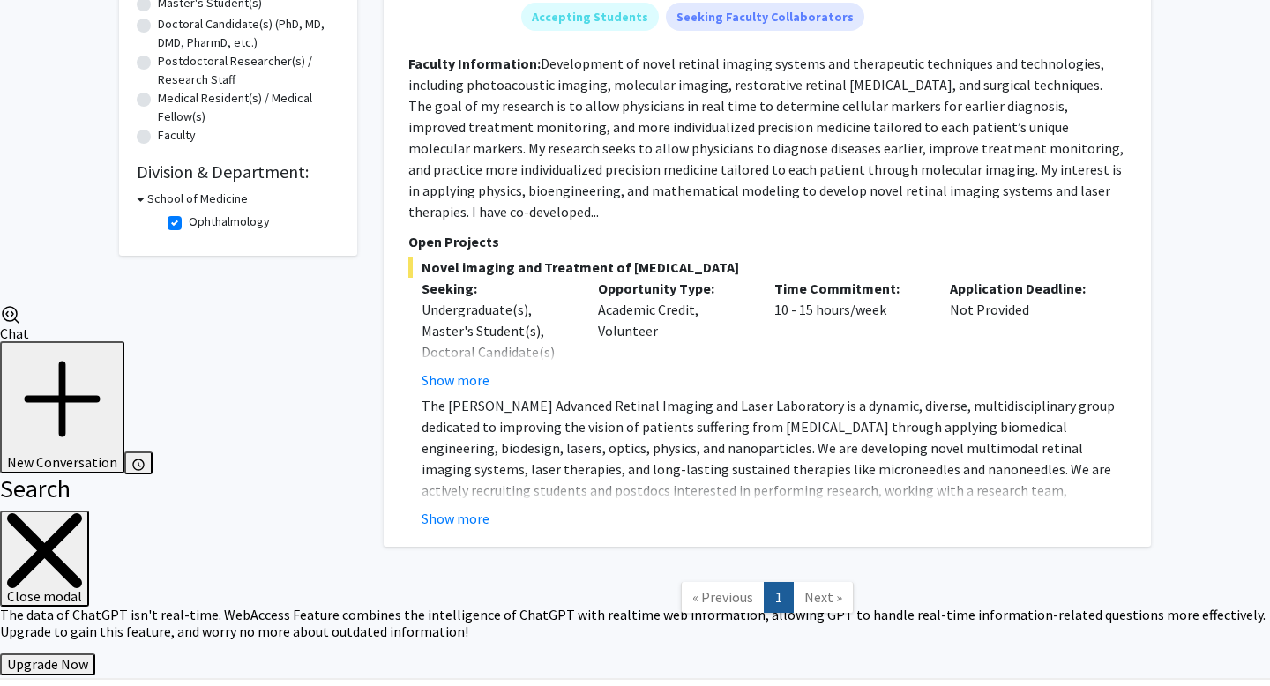
scroll to position [381, 0]
click at [465, 509] on button "Show more" at bounding box center [456, 519] width 68 height 21
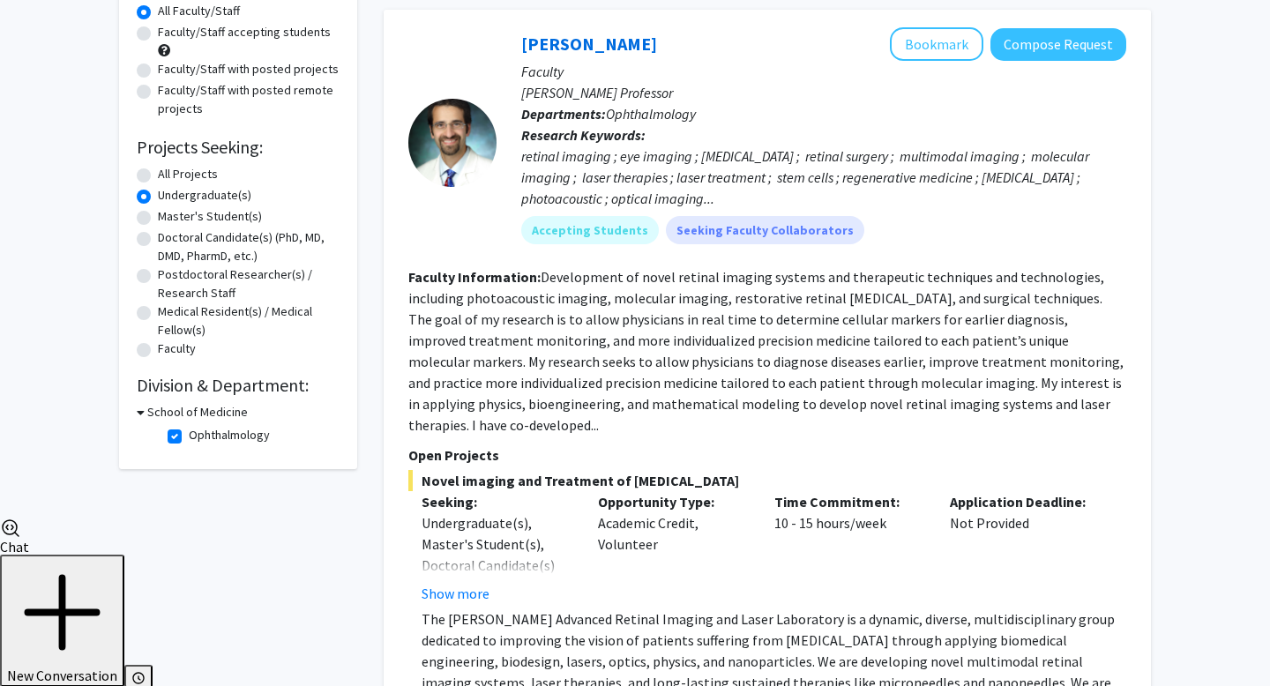
scroll to position [169, 0]
click at [1064, 45] on button "Compose Request" at bounding box center [1059, 44] width 136 height 33
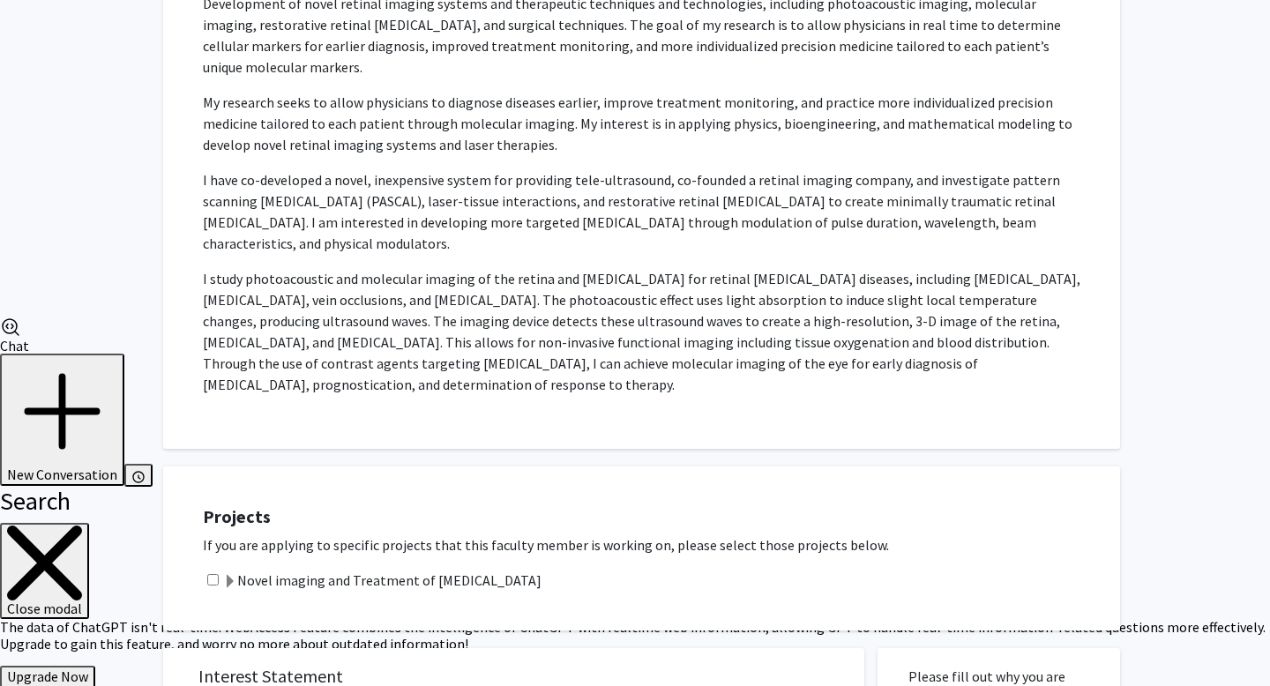
scroll to position [374, 0]
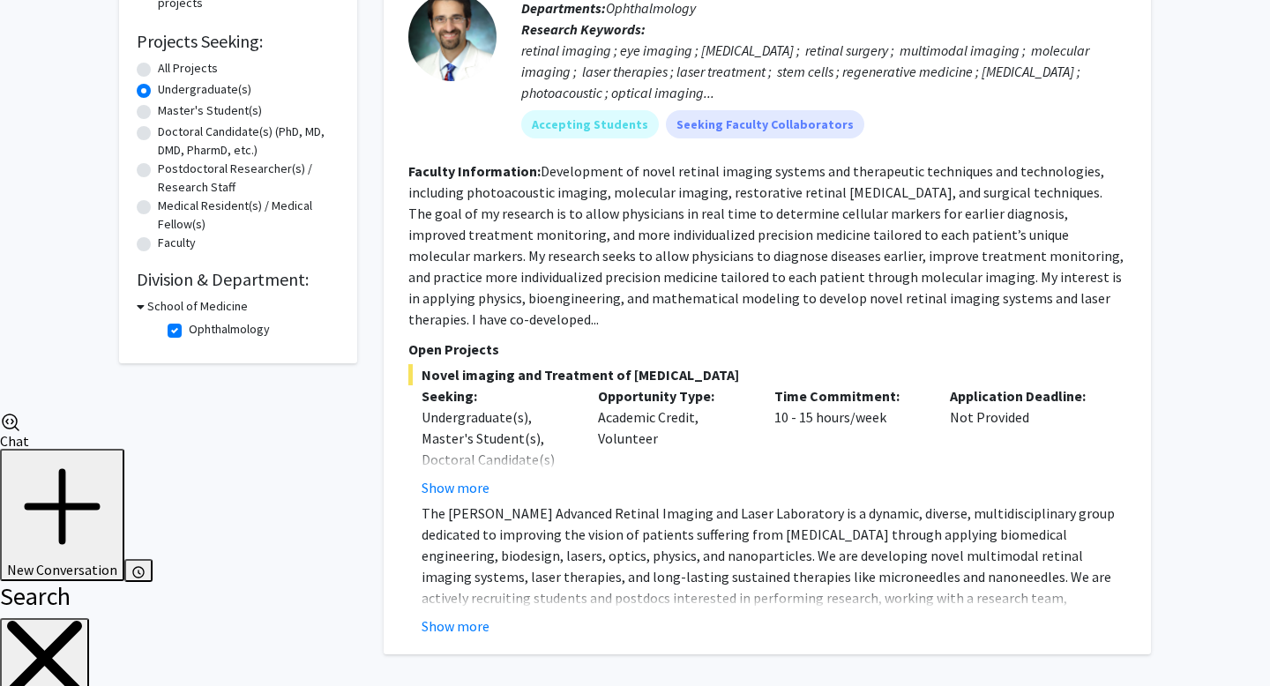
scroll to position [271, 0]
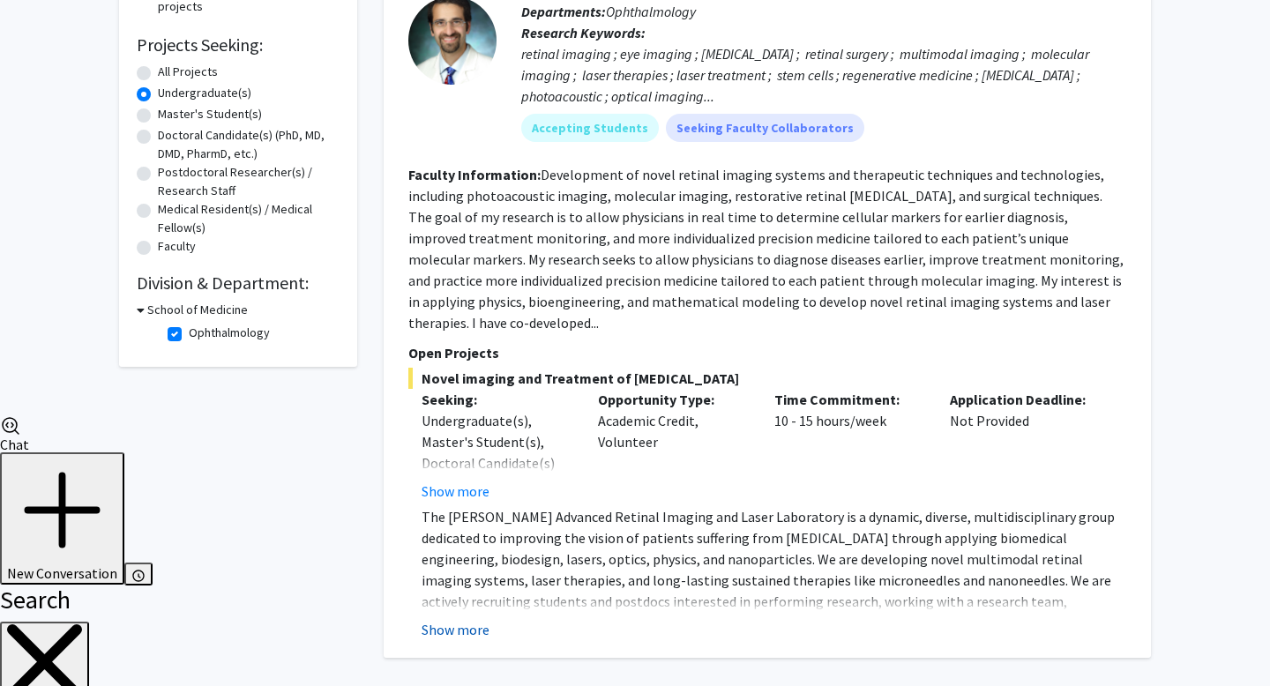
click at [468, 619] on button "Show more" at bounding box center [456, 629] width 68 height 21
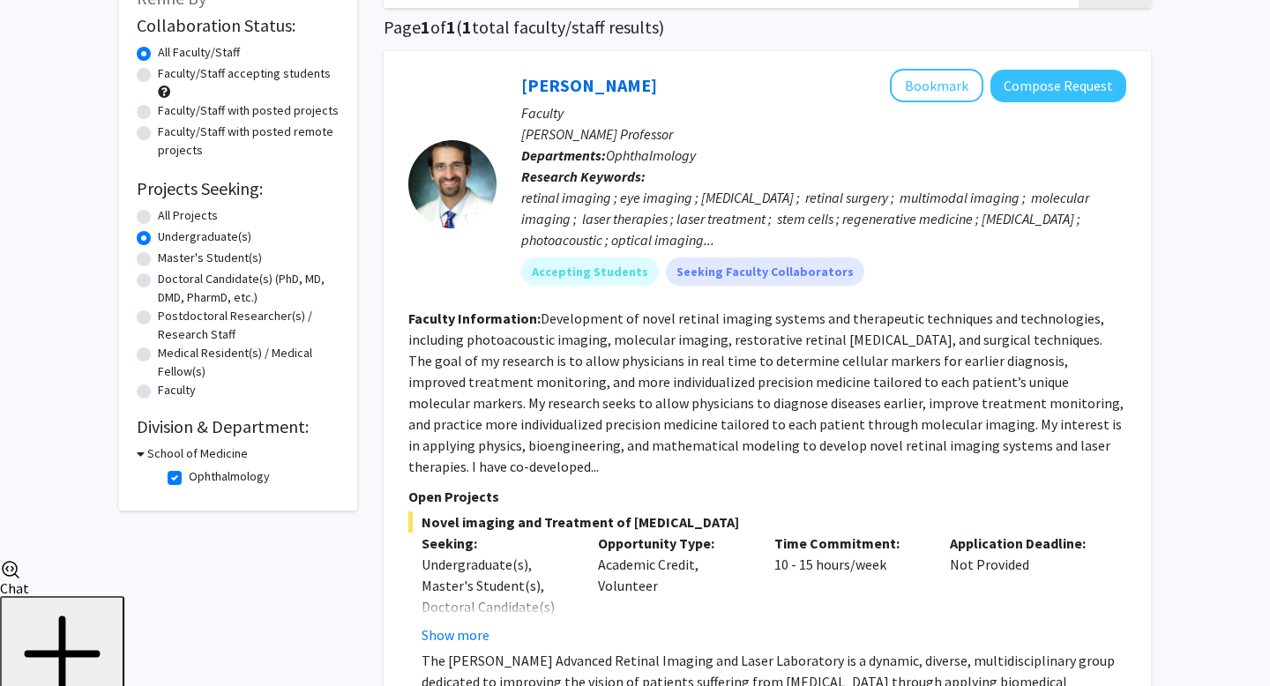
scroll to position [0, 0]
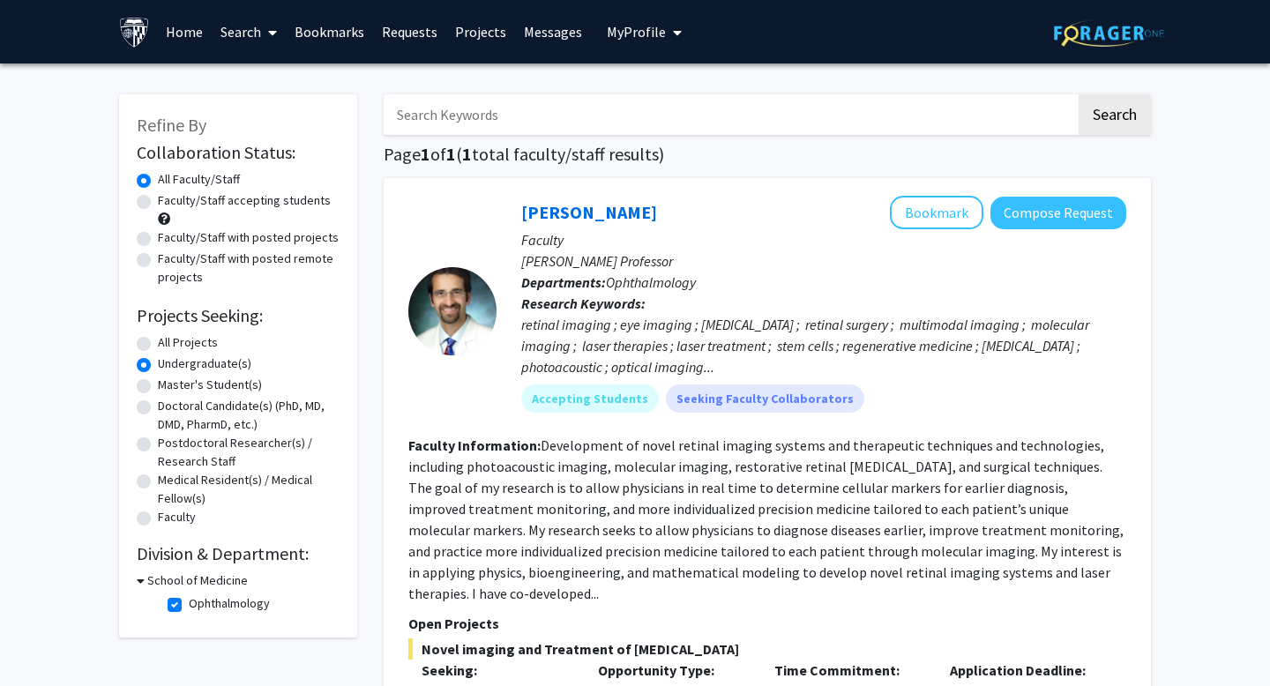
click at [163, 364] on label "Undergraduate(s)" at bounding box center [205, 364] width 94 height 19
click at [163, 364] on input "Undergraduate(s)" at bounding box center [163, 360] width 11 height 11
click at [151, 341] on div "All Projects" at bounding box center [238, 343] width 203 height 21
click at [158, 342] on label "All Projects" at bounding box center [188, 342] width 60 height 19
click at [158, 342] on input "All Projects" at bounding box center [163, 338] width 11 height 11
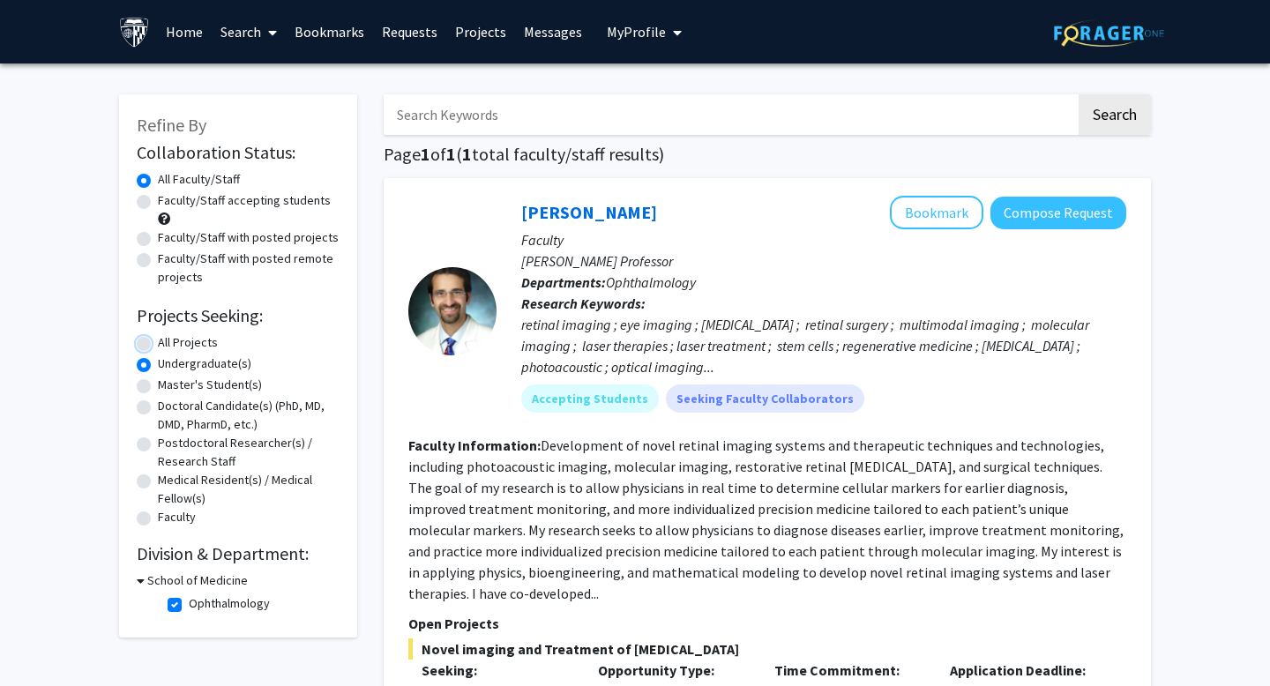
radio input "true"
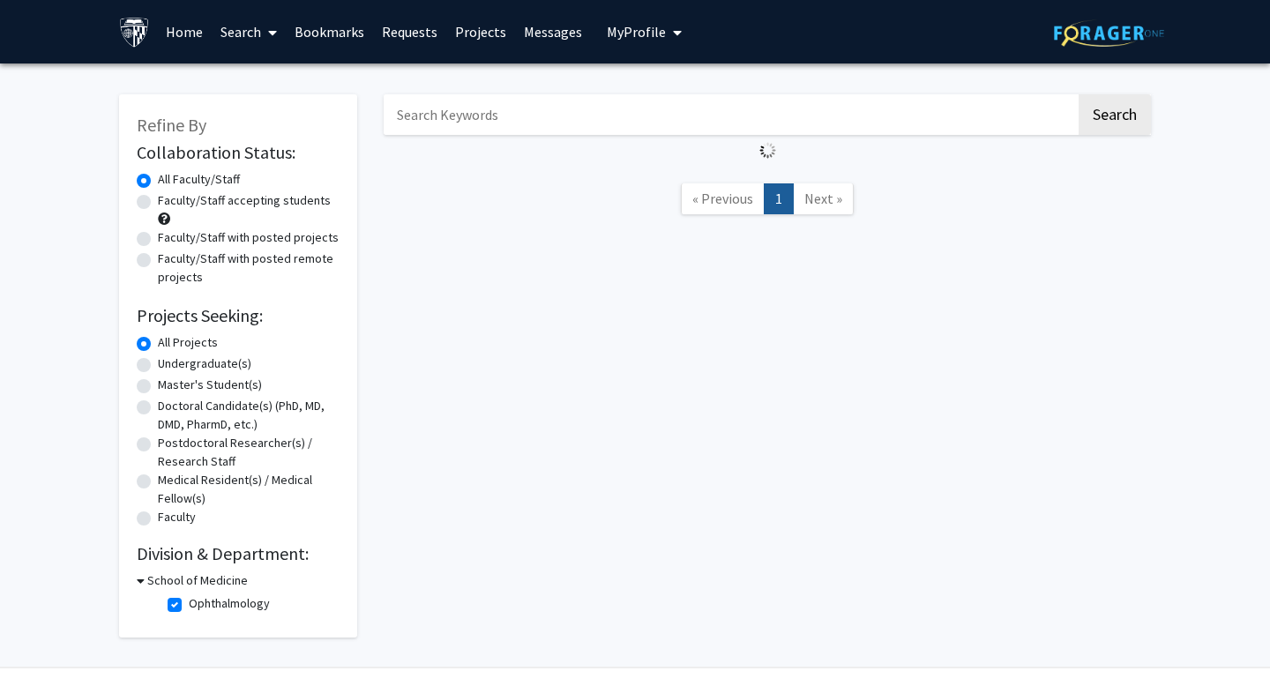
click at [158, 361] on label "Undergraduate(s)" at bounding box center [205, 364] width 94 height 19
click at [158, 361] on input "Undergraduate(s)" at bounding box center [163, 360] width 11 height 11
radio input "true"
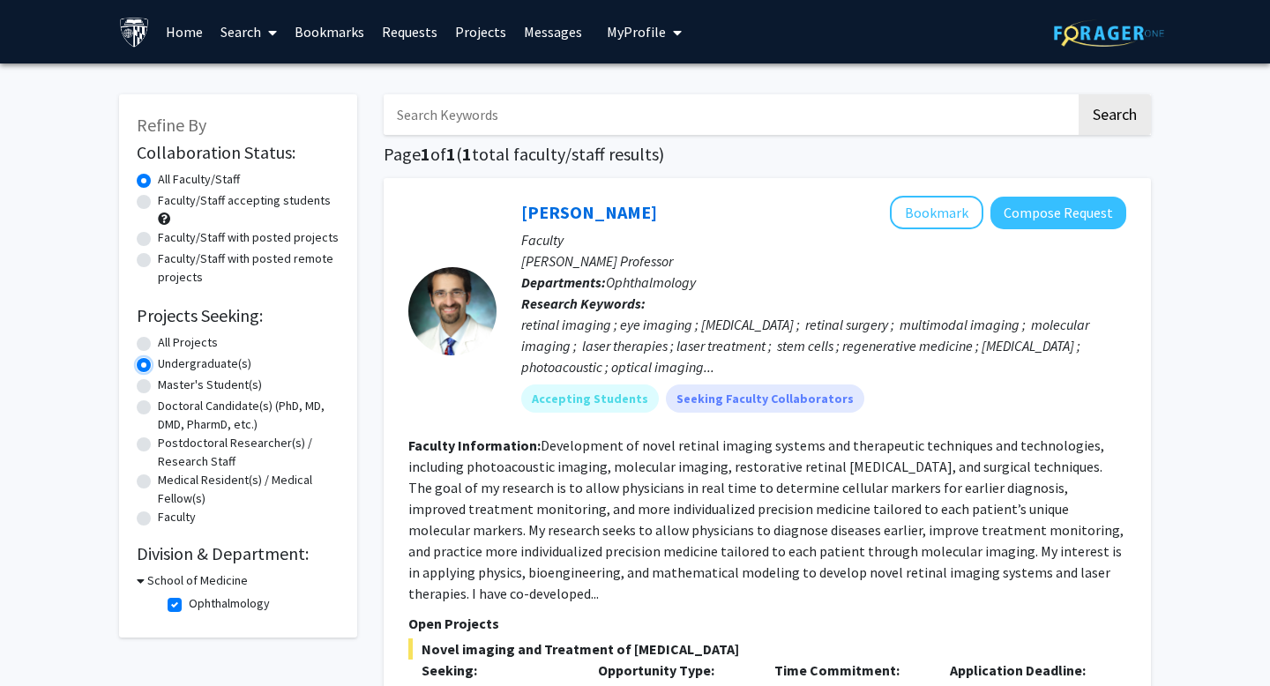
scroll to position [31, 0]
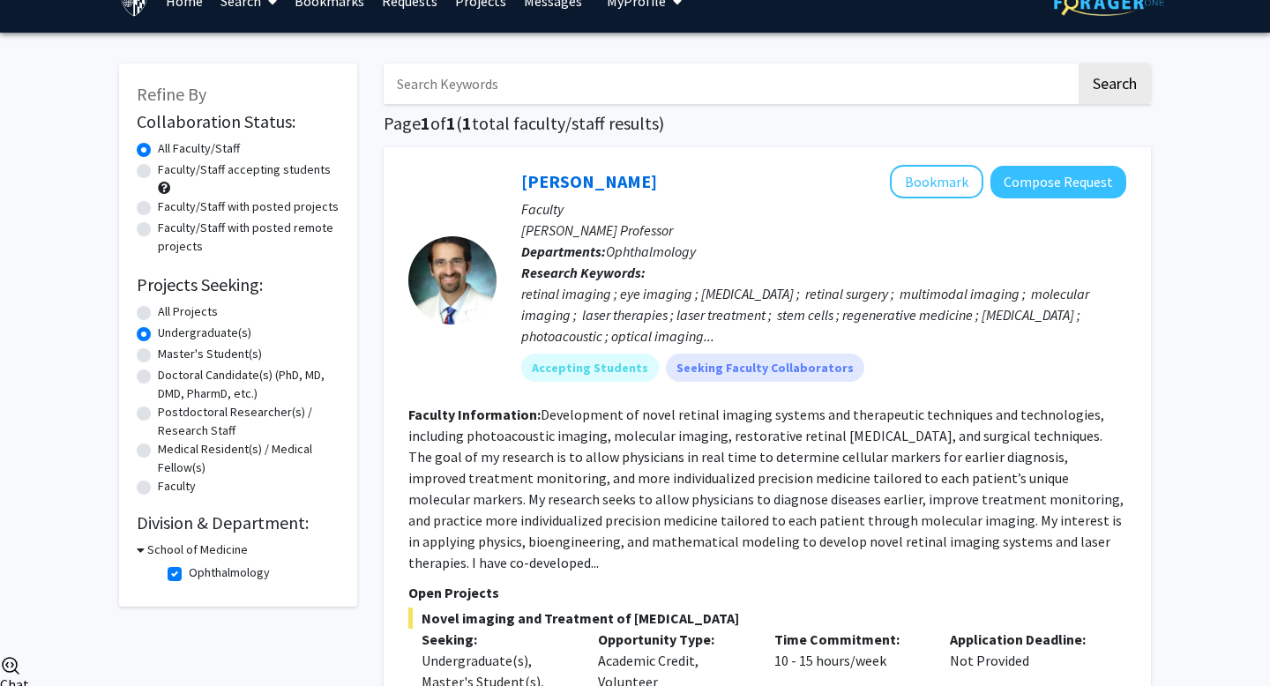
click at [189, 575] on label "Ophthalmology" at bounding box center [229, 573] width 81 height 19
click at [189, 575] on input "Ophthalmology" at bounding box center [194, 569] width 11 height 11
checkbox input "false"
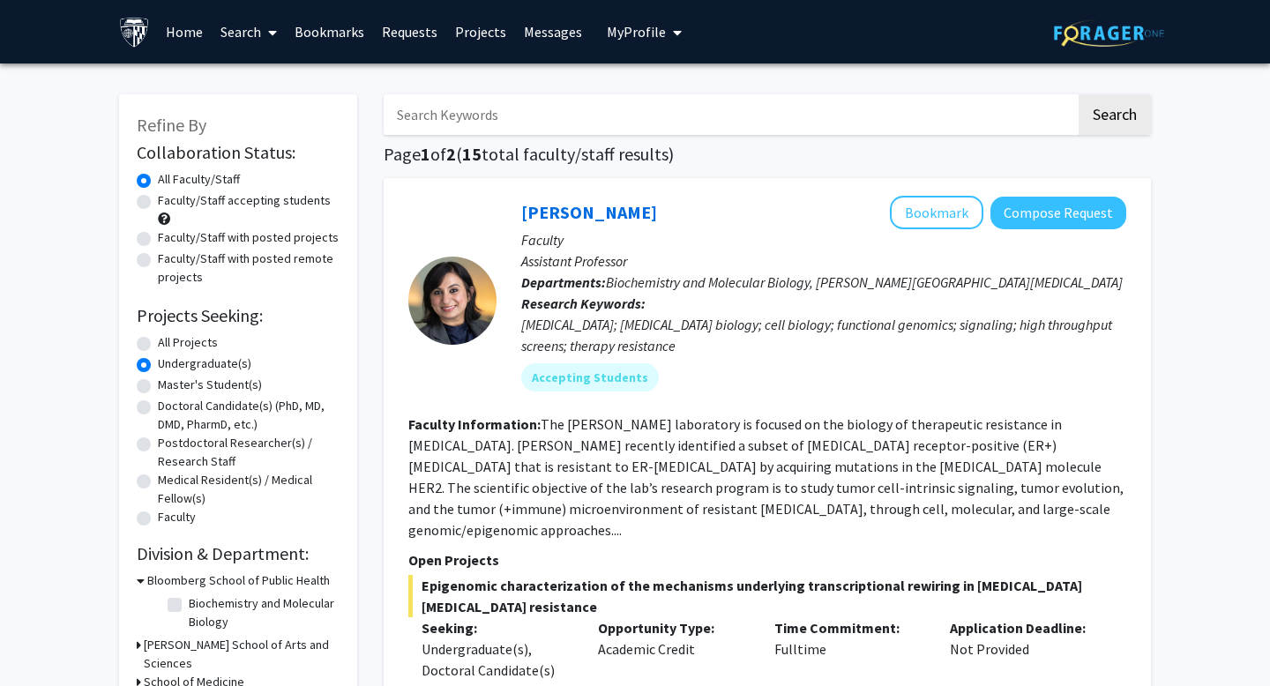
scroll to position [101, 0]
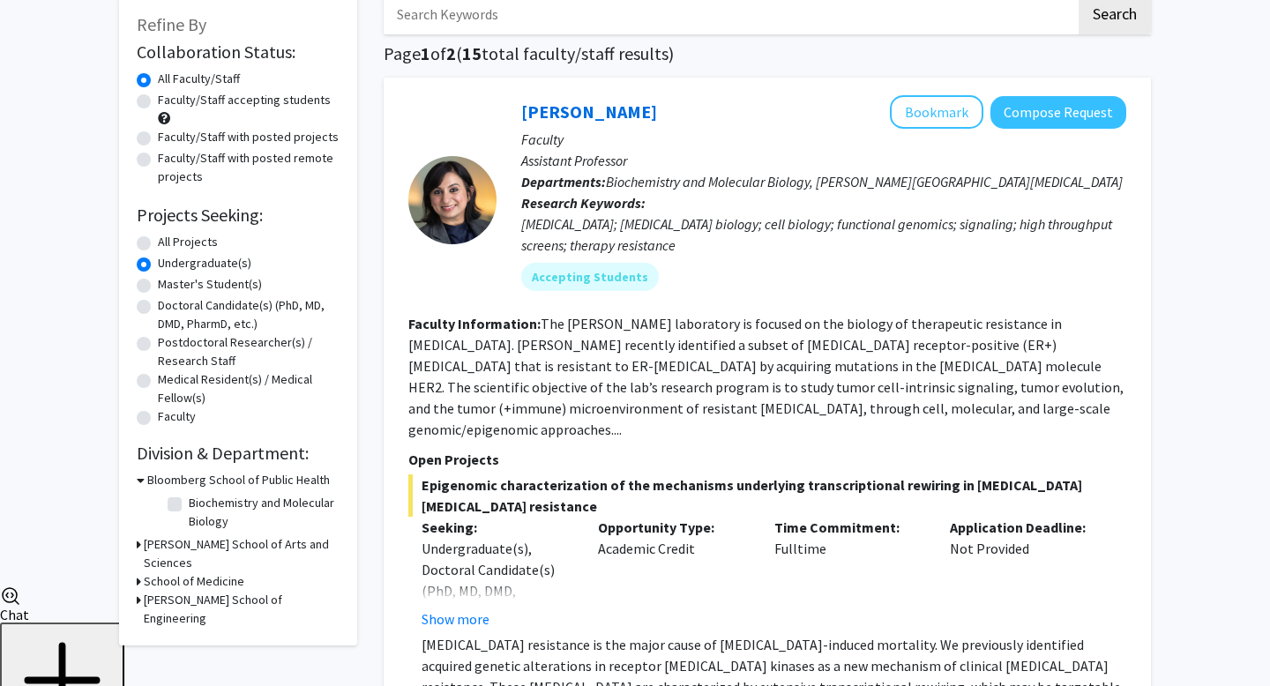
click at [161, 573] on h3 "School of Medicine" at bounding box center [194, 582] width 101 height 19
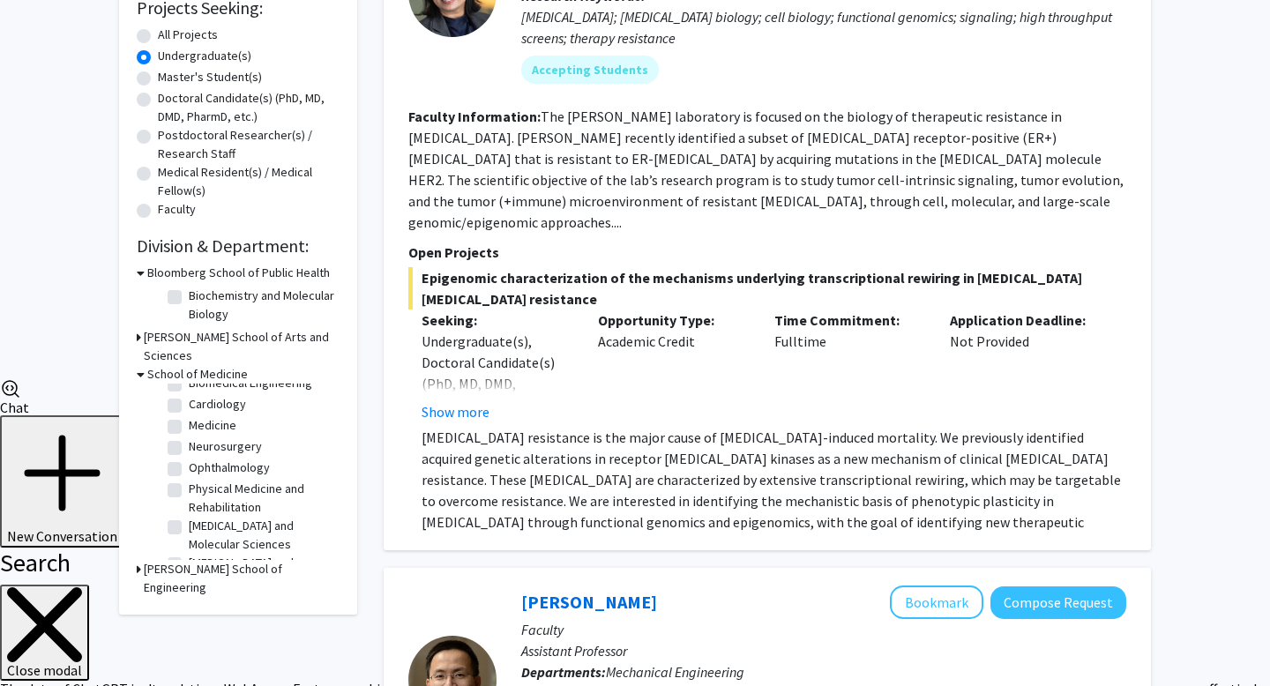
scroll to position [33, 0]
click at [156, 338] on h3 "Krieger School of Arts and Sciences" at bounding box center [242, 346] width 196 height 37
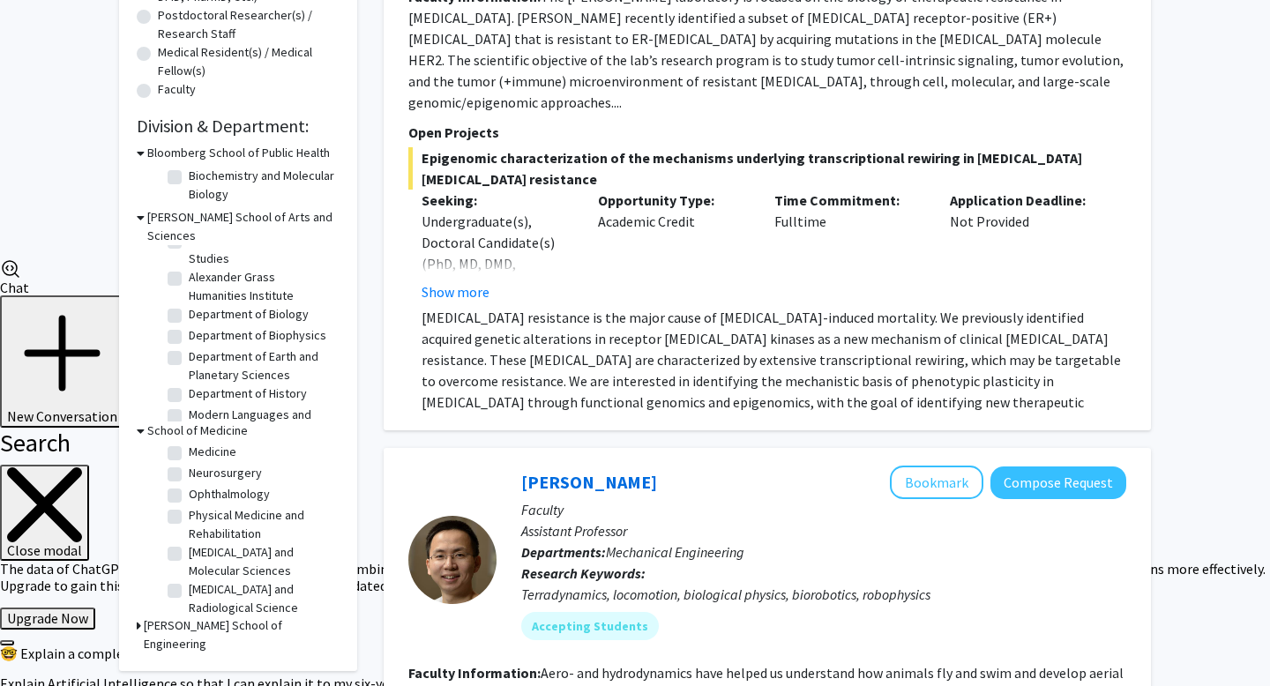
scroll to position [0, 0]
click at [189, 345] on label "Department of Biology" at bounding box center [249, 354] width 120 height 19
click at [189, 345] on input "Department of Biology" at bounding box center [194, 350] width 11 height 11
checkbox input "true"
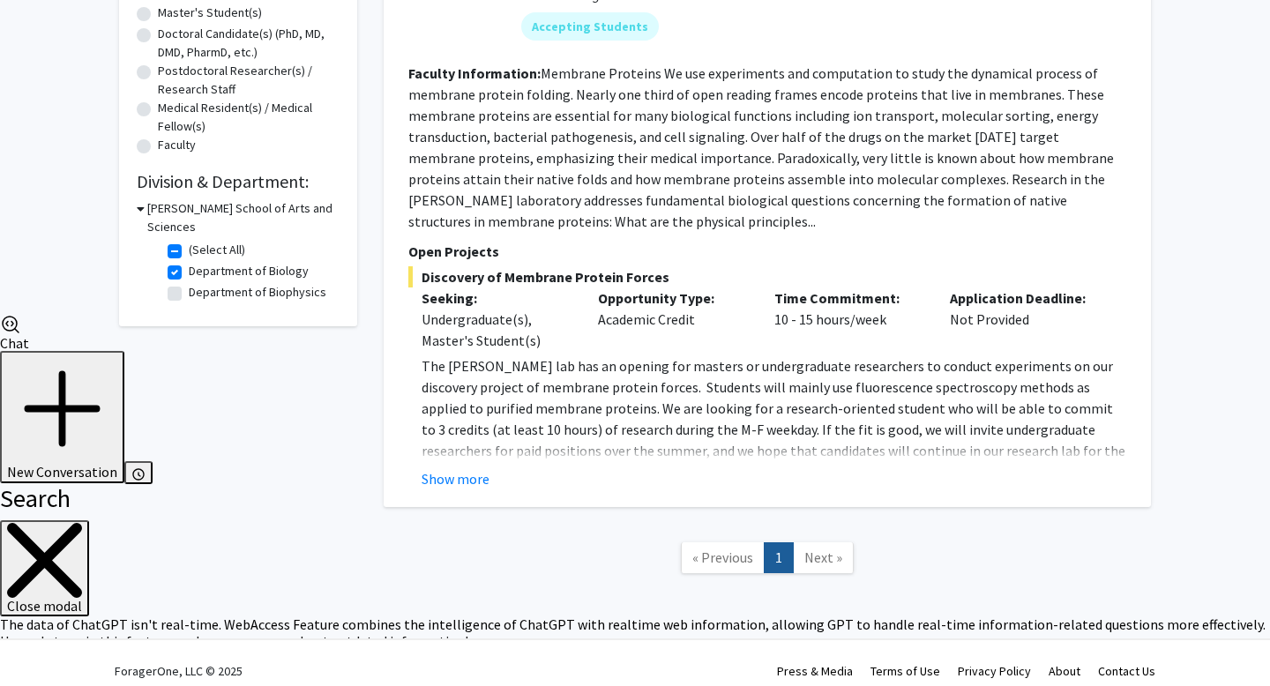
scroll to position [388, 0]
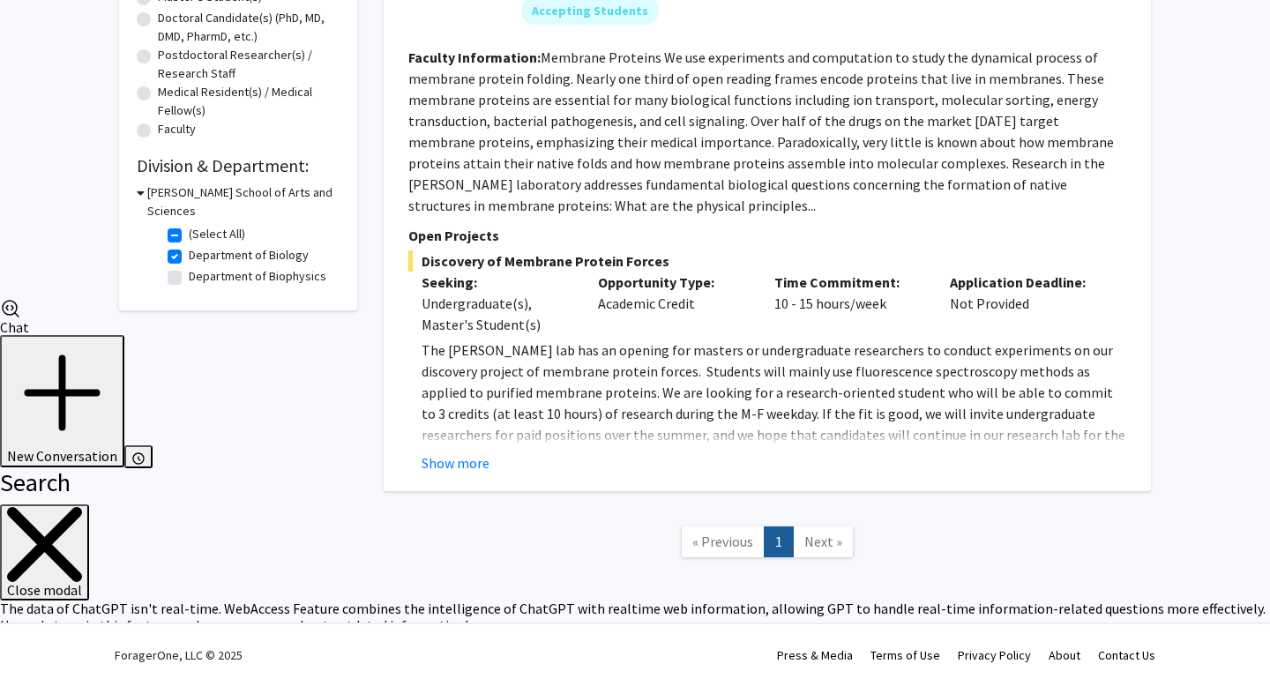
click at [813, 544] on span "Next »" at bounding box center [824, 542] width 38 height 18
click at [225, 267] on label "Department of Biophysics" at bounding box center [258, 276] width 138 height 19
click at [200, 267] on input "Department of Biophysics" at bounding box center [194, 272] width 11 height 11
checkbox input "true"
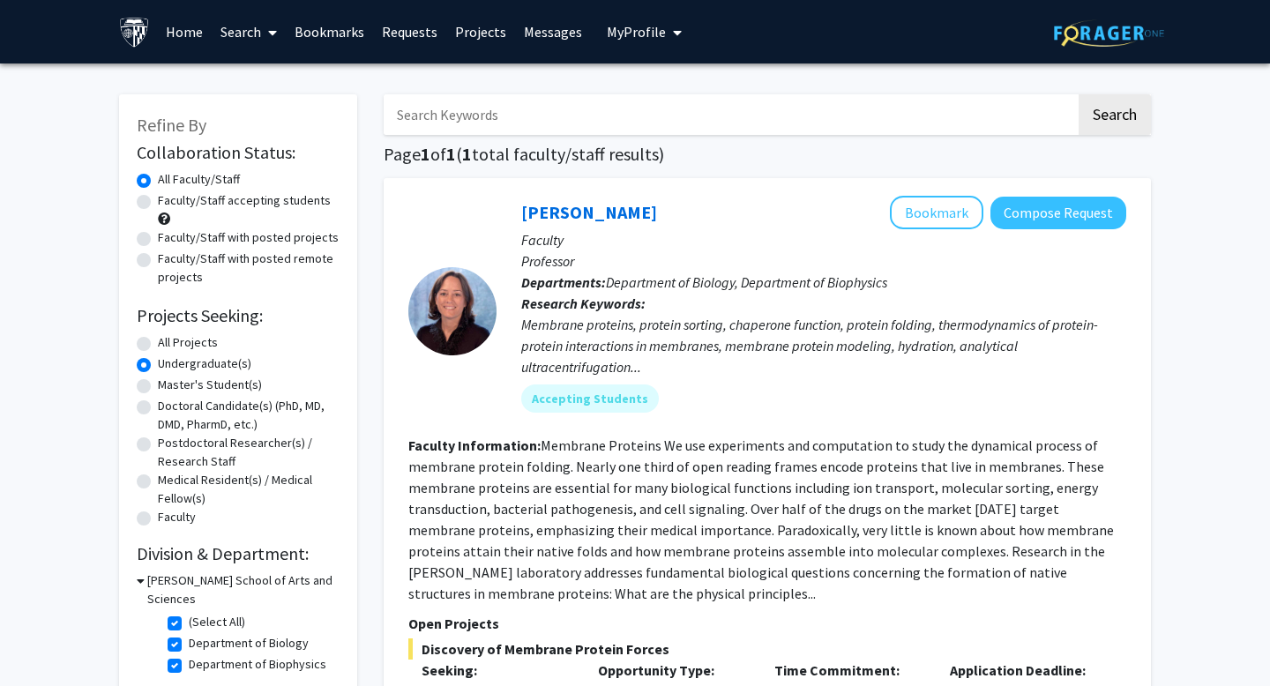
scroll to position [388, 0]
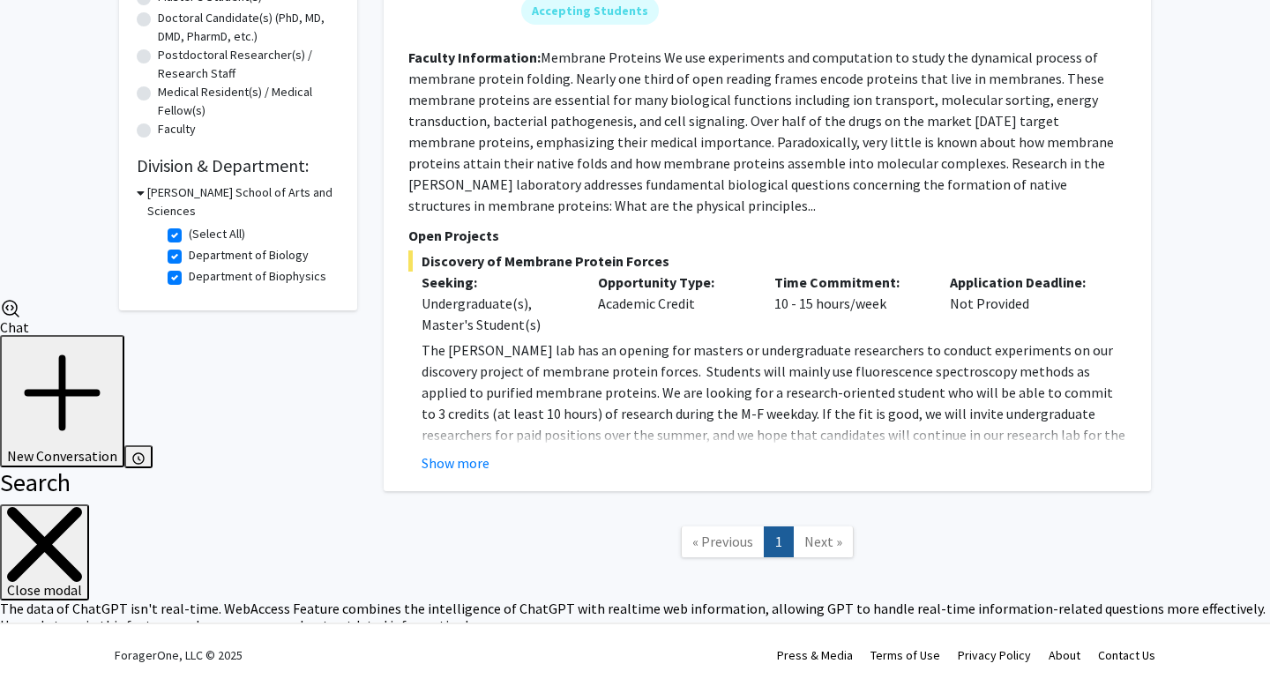
click at [164, 188] on h3 "Krieger School of Arts and Sciences" at bounding box center [243, 202] width 192 height 37
click at [179, 163] on h2 "Division & Department:" at bounding box center [238, 165] width 203 height 21
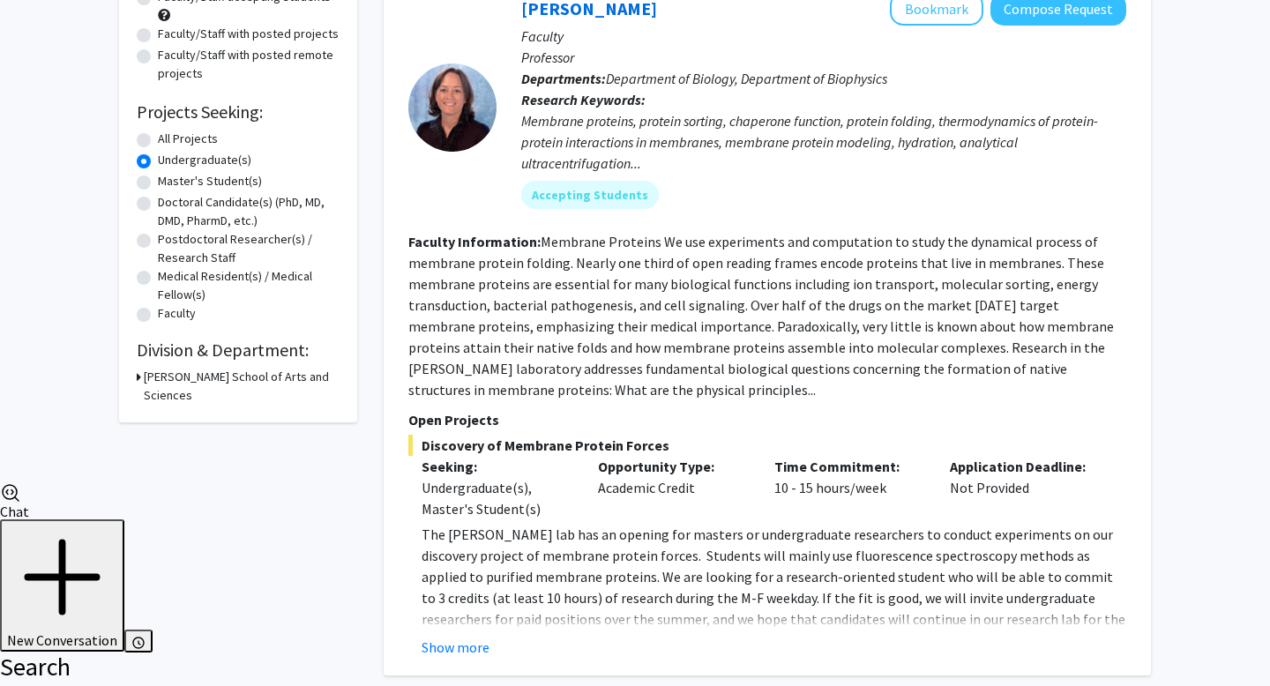
scroll to position [199, 0]
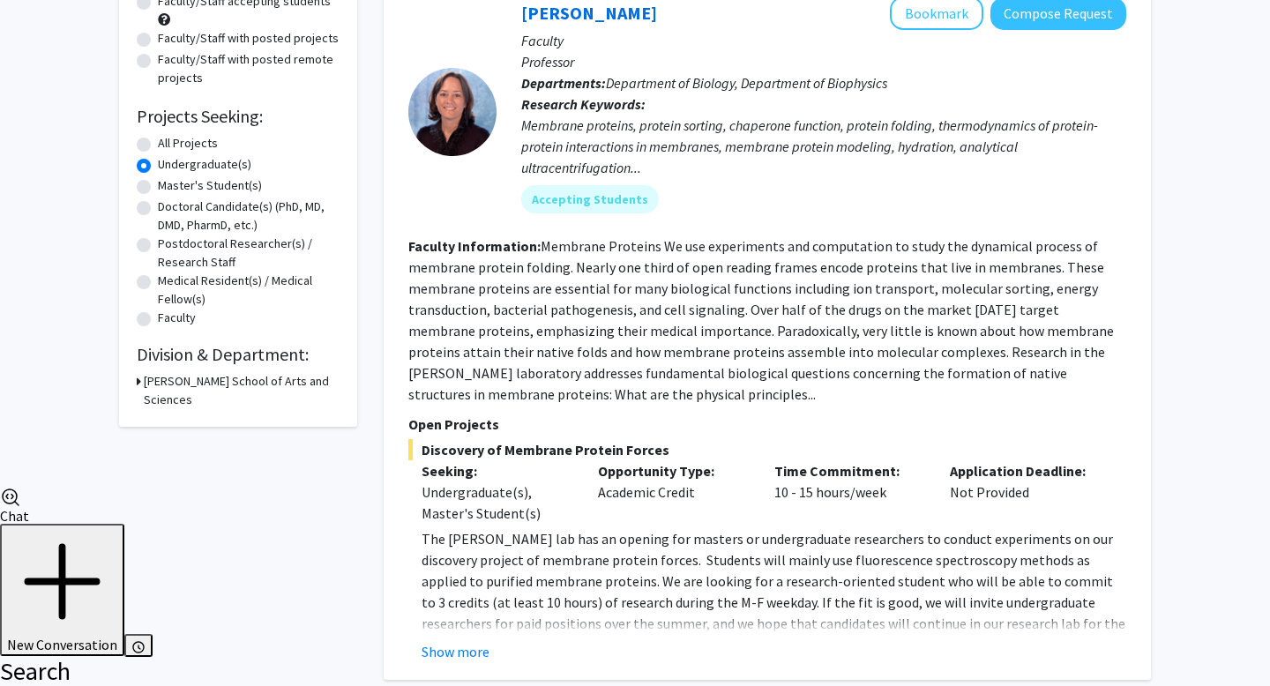
click at [151, 379] on h3 "Krieger School of Arts and Sciences" at bounding box center [242, 390] width 196 height 37
click at [151, 380] on h3 "Krieger School of Arts and Sciences" at bounding box center [243, 390] width 192 height 37
click at [151, 380] on h3 "Krieger School of Arts and Sciences" at bounding box center [242, 390] width 196 height 37
click at [189, 414] on label "(Select All)" at bounding box center [217, 423] width 56 height 19
click at [189, 414] on input "(Select All)" at bounding box center [194, 419] width 11 height 11
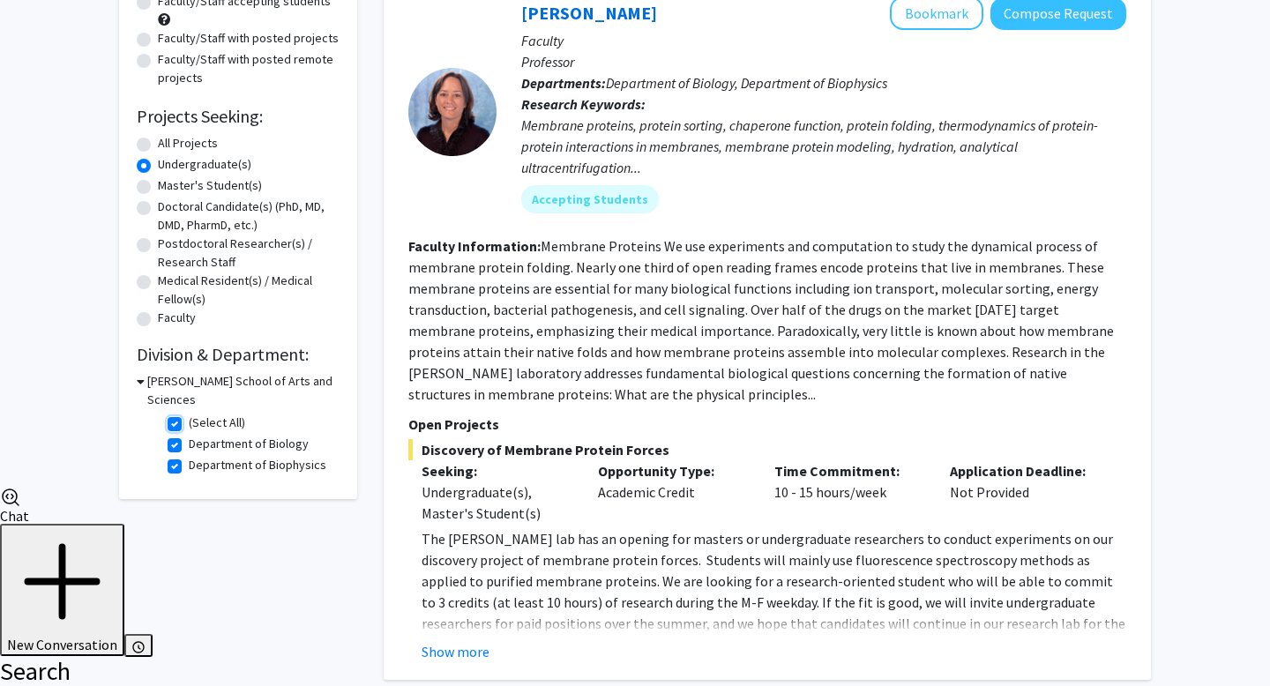
checkbox input "false"
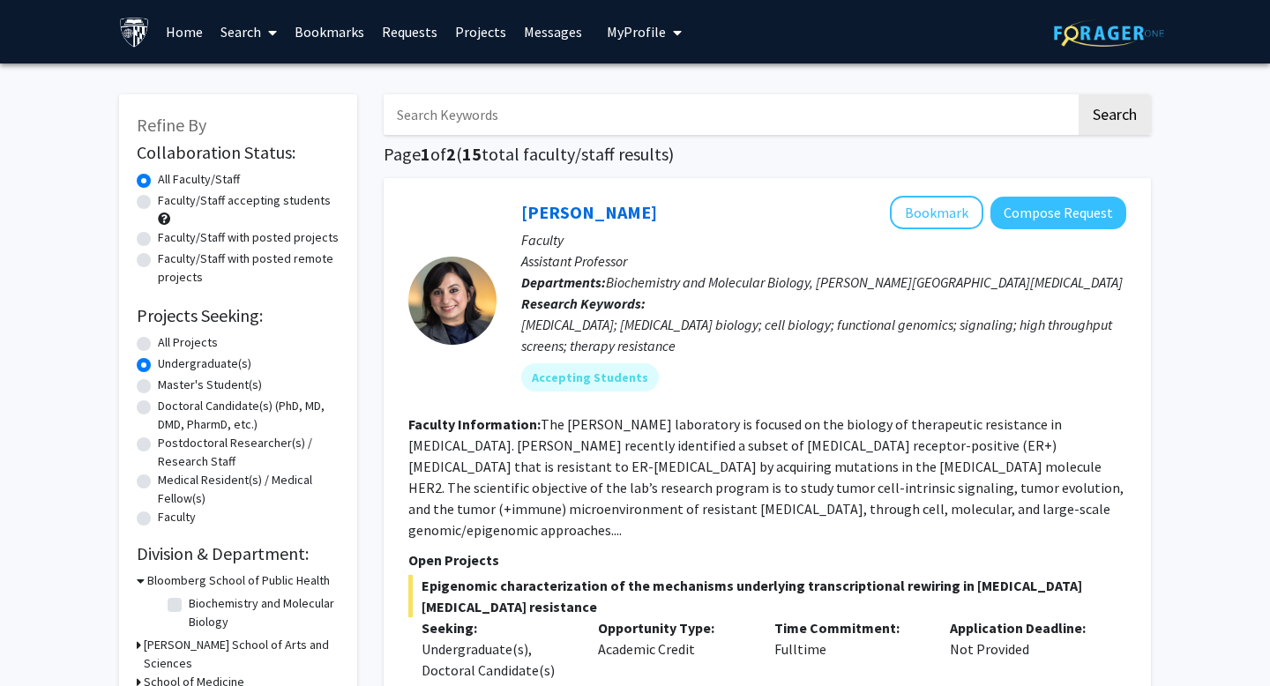
click at [476, 121] on input "Search Keywords" at bounding box center [730, 114] width 693 height 41
type input "rat"
click at [1079, 94] on button "Search" at bounding box center [1115, 114] width 72 height 41
radio input "true"
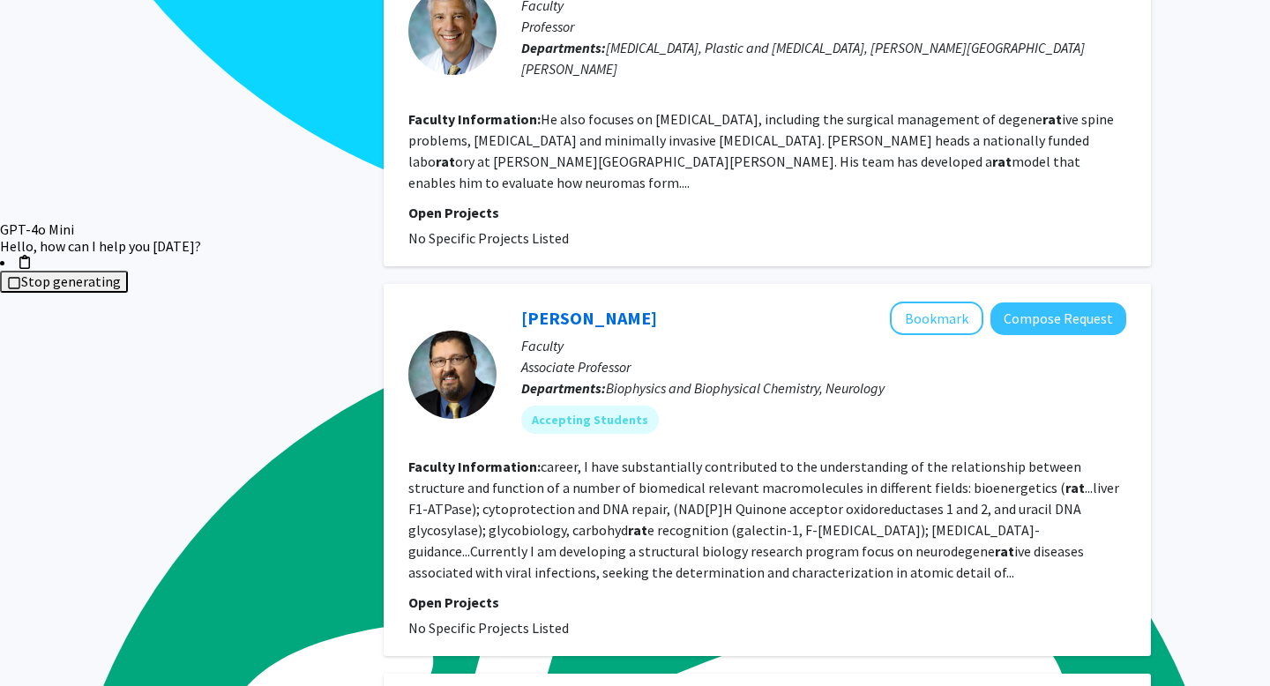
scroll to position [2381, 0]
